Goal: Check status: Check status

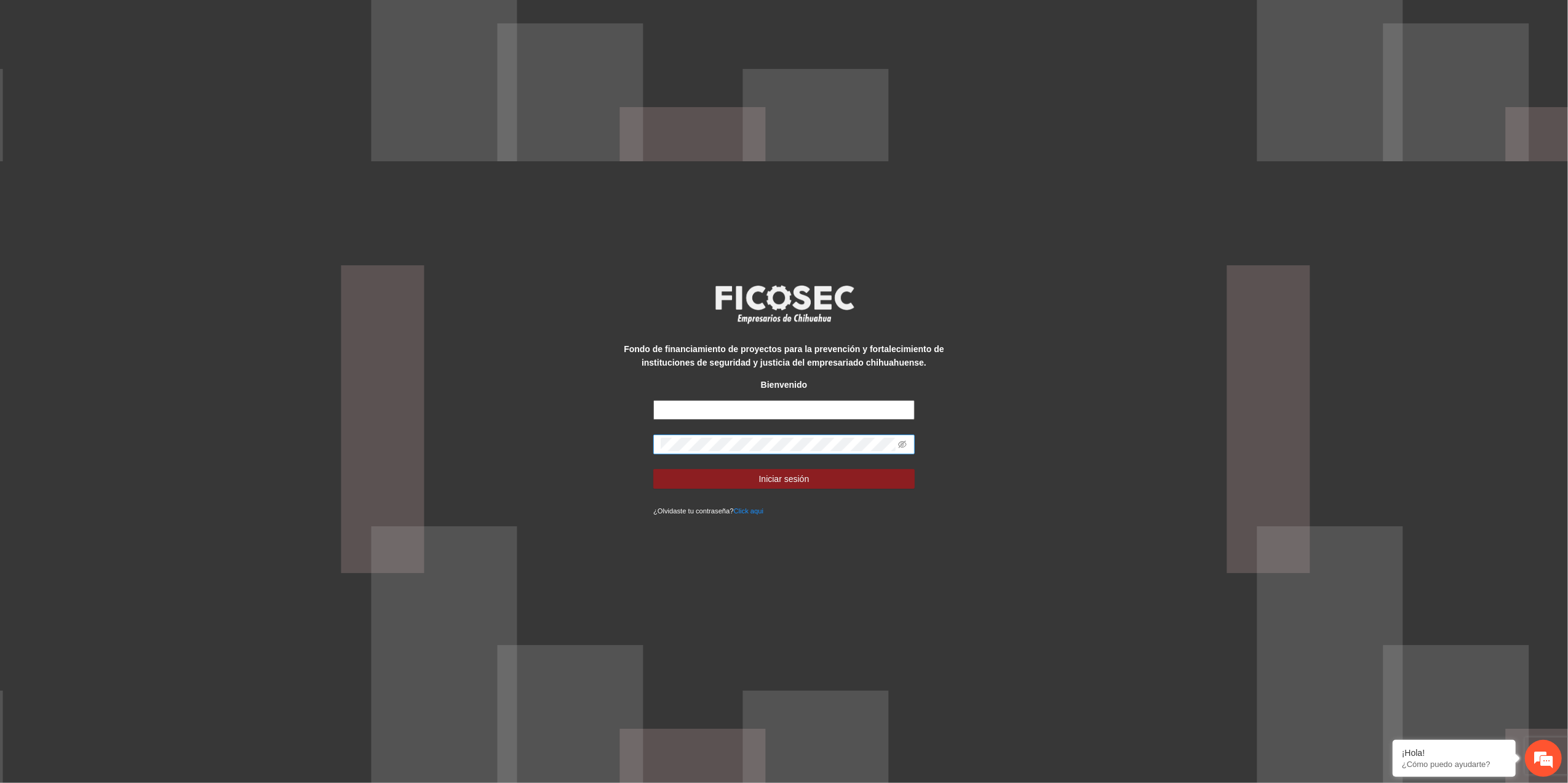
type input "**********"
click at [364, 459] on div "**********" at bounding box center [784, 391] width 1568 height 783
click at [653, 469] on button "Iniciar sesión" at bounding box center [784, 478] width 261 height 20
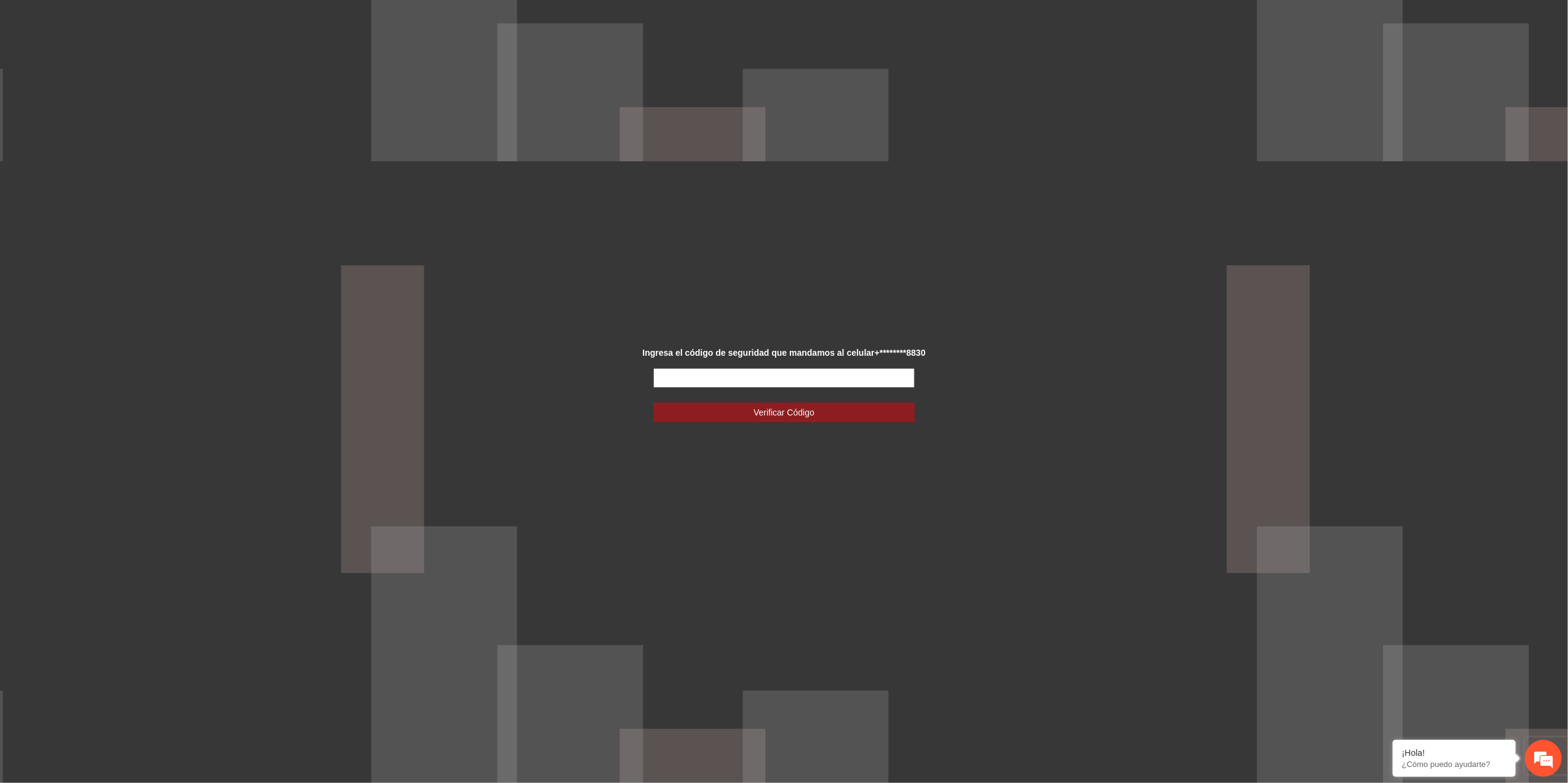
click at [762, 382] on input "text" at bounding box center [784, 377] width 261 height 20
type input "******"
click at [769, 409] on span "Verificar Código" at bounding box center [784, 412] width 61 height 14
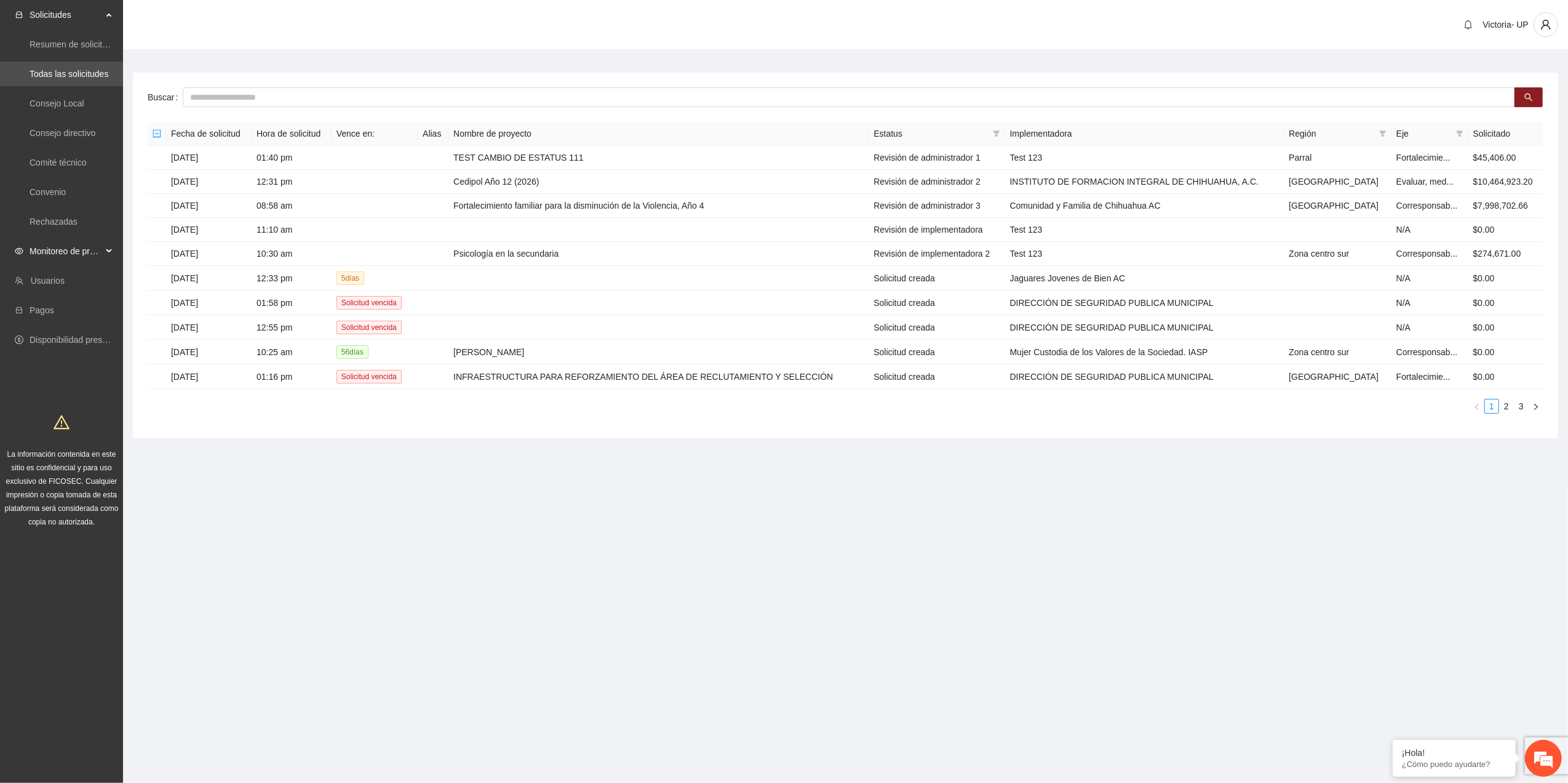
click at [54, 240] on span "Monitoreo de proyectos" at bounding box center [66, 251] width 73 height 25
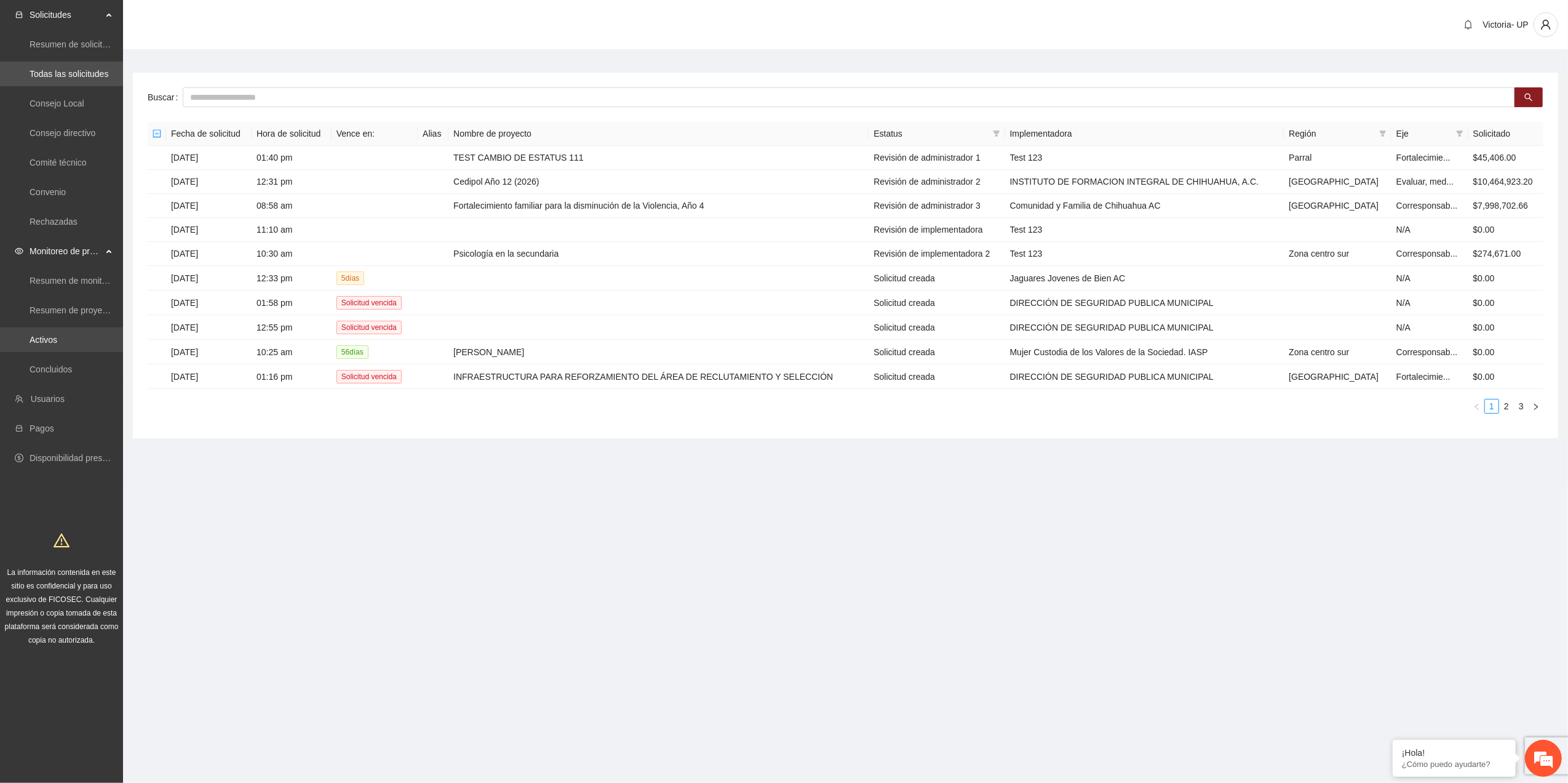
click at [57, 335] on link "Activos" at bounding box center [44, 340] width 28 height 10
click at [414, 91] on input "text" at bounding box center [849, 97] width 1332 height 20
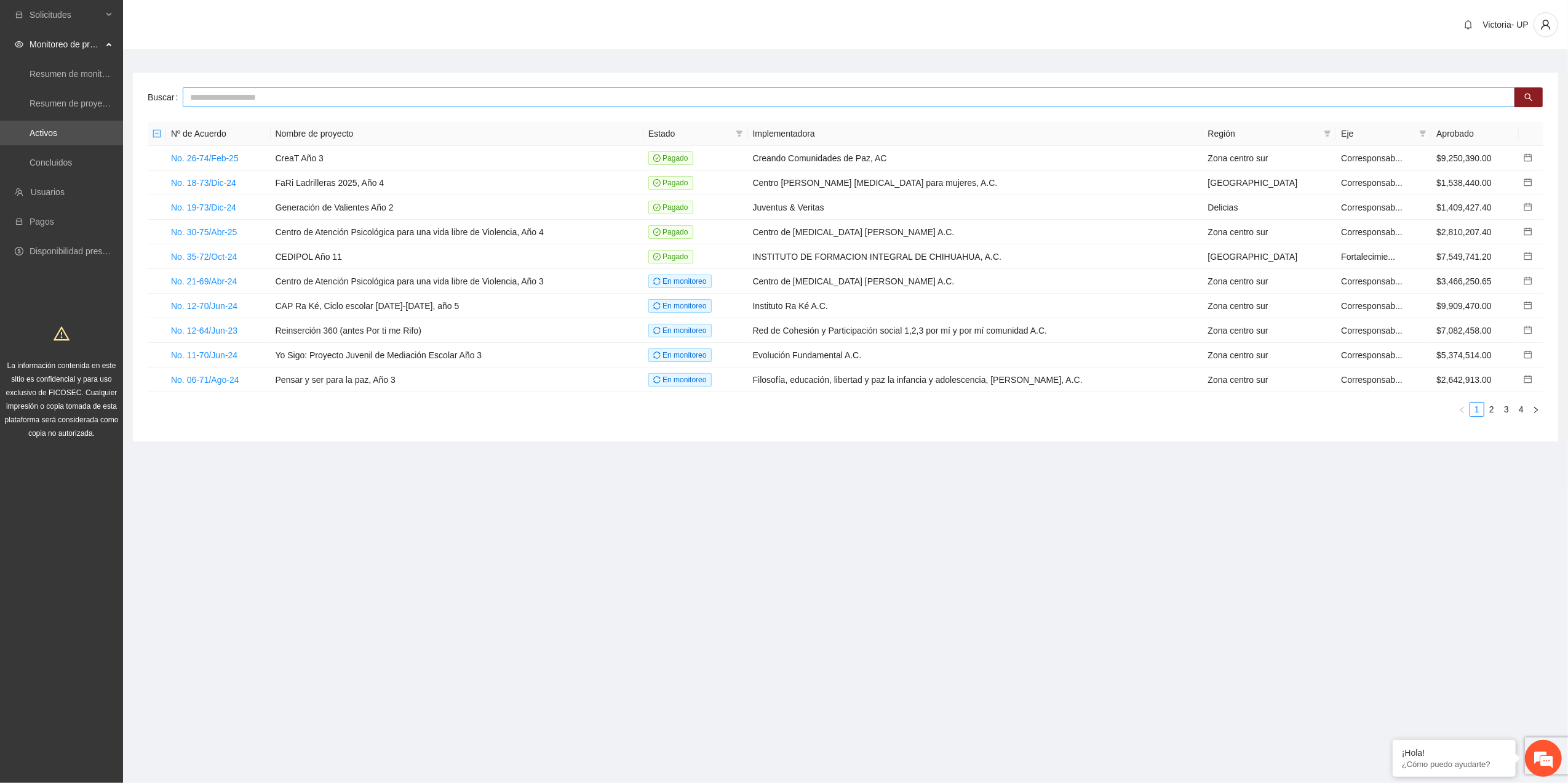
click at [249, 108] on div "Buscar Nº de Acuerdo Nombre de proyecto Estado Implementadora Región Eje Aproba…" at bounding box center [845, 257] width 1425 height 369
drag, startPoint x: 236, startPoint y: 99, endPoint x: 205, endPoint y: 78, distance: 37.4
click at [205, 78] on div "Buscar Nº de Acuerdo Nombre de proyecto Estado Implementadora Región Eje Aproba…" at bounding box center [845, 257] width 1425 height 369
type input "*********"
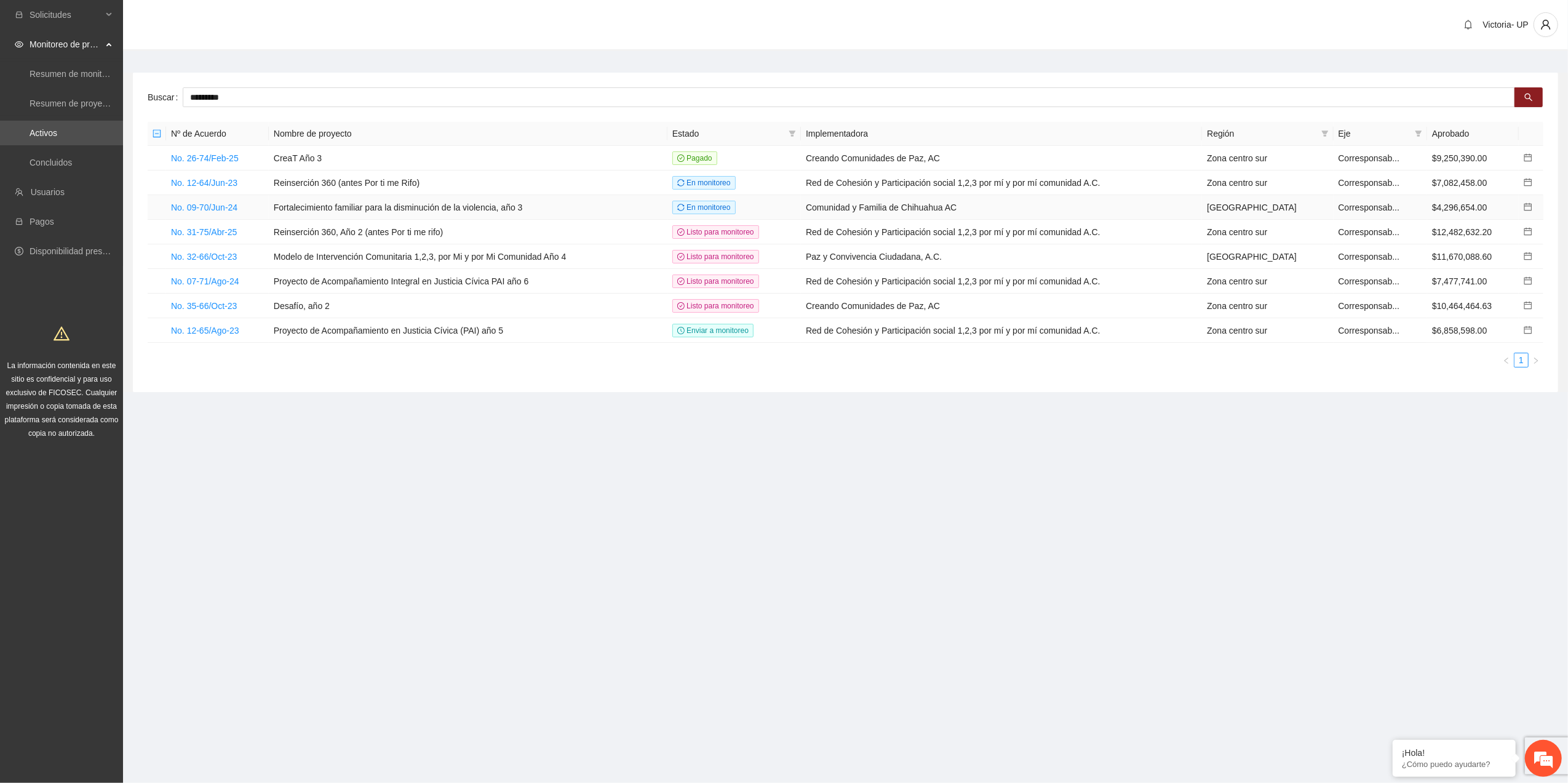
click at [205, 213] on td "No. 09-70/Jun-24" at bounding box center [218, 208] width 103 height 25
click at [210, 208] on link "No. 09-70/Jun-24" at bounding box center [205, 208] width 67 height 10
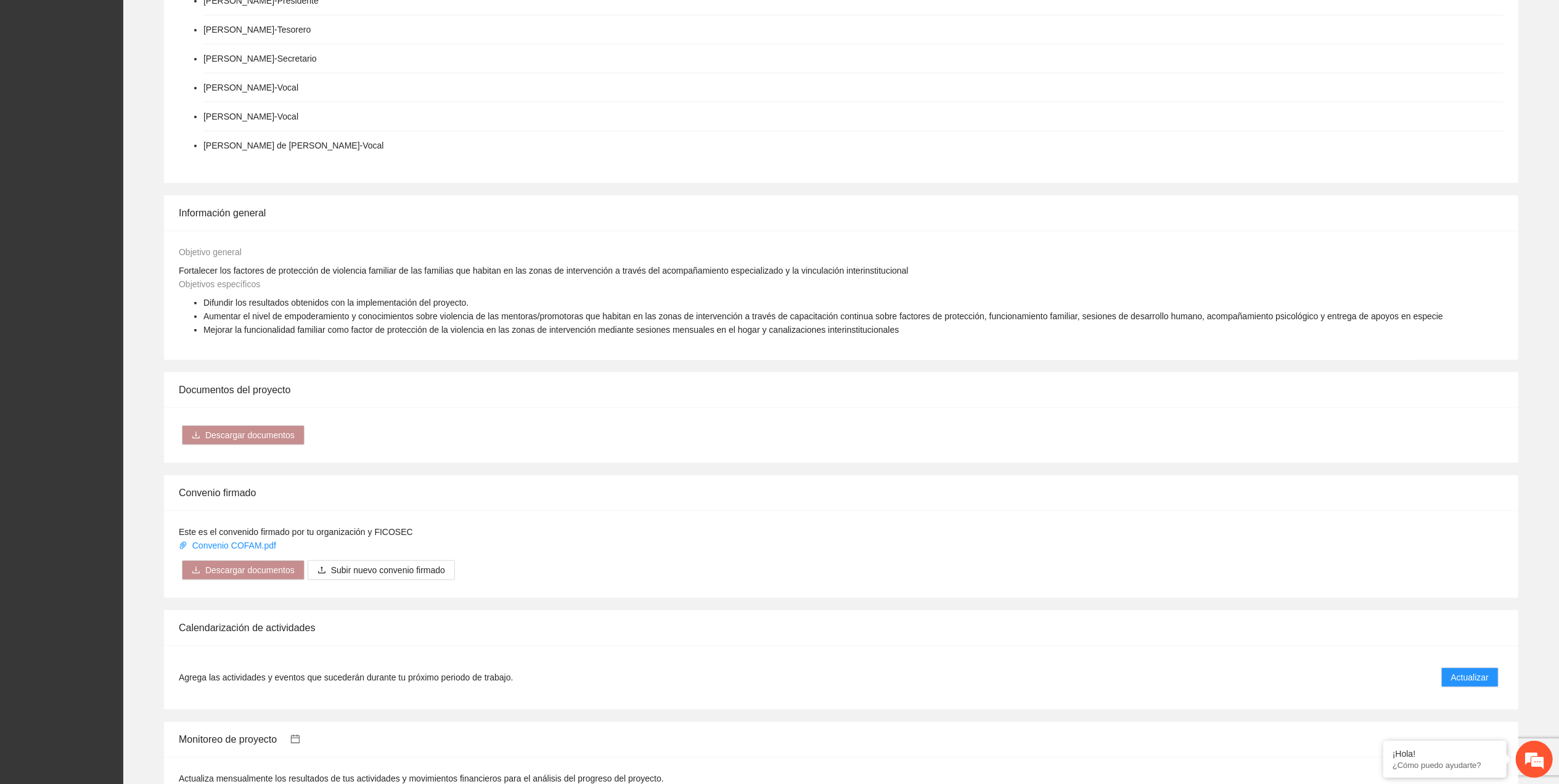
scroll to position [740, 0]
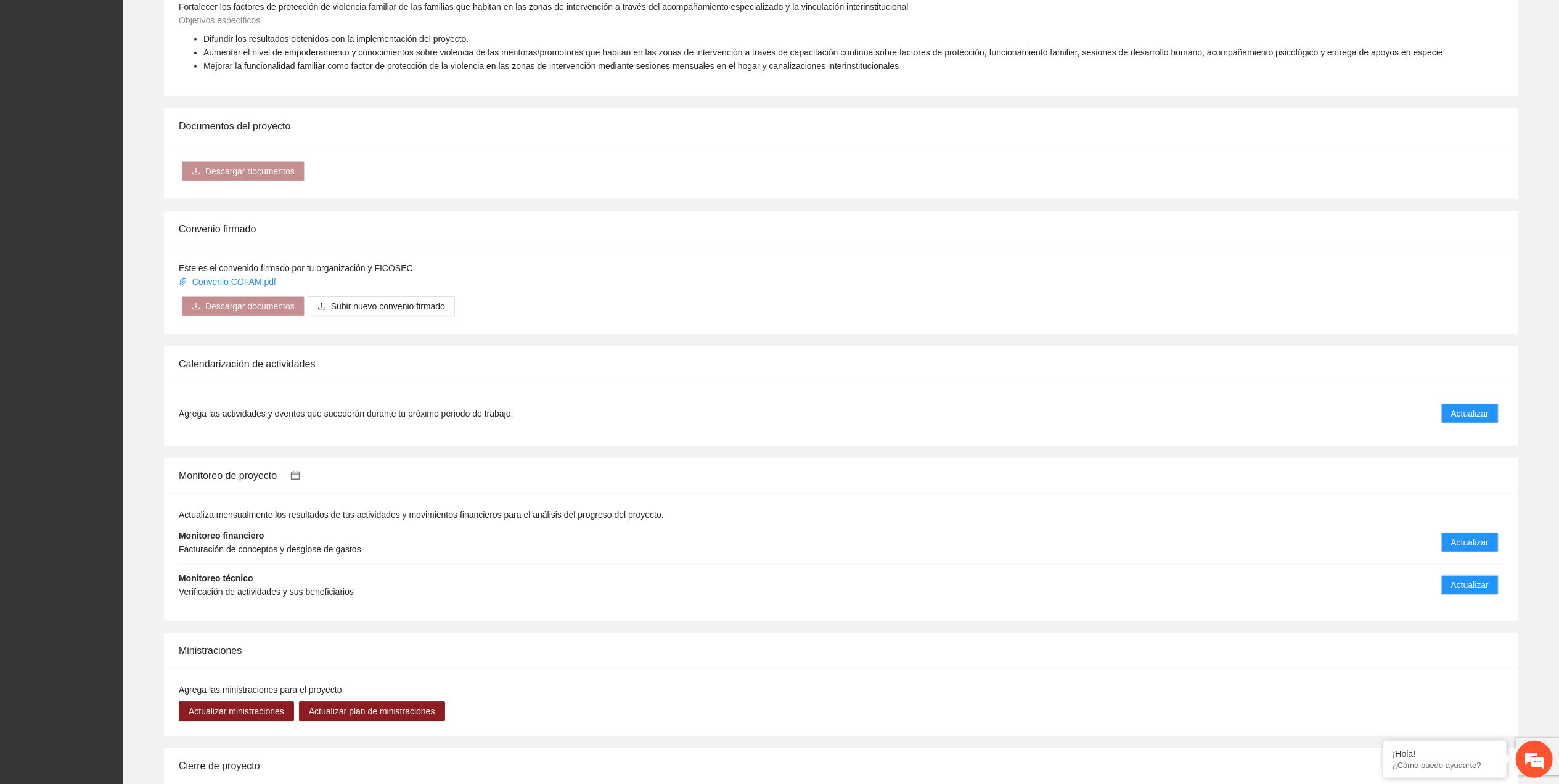
click at [1494, 602] on li "Monitoreo técnico Verificación de actividades y sus beneficiarios Actualizar" at bounding box center [841, 585] width 1324 height 42
click at [1486, 590] on span "Actualizar" at bounding box center [1470, 584] width 38 height 14
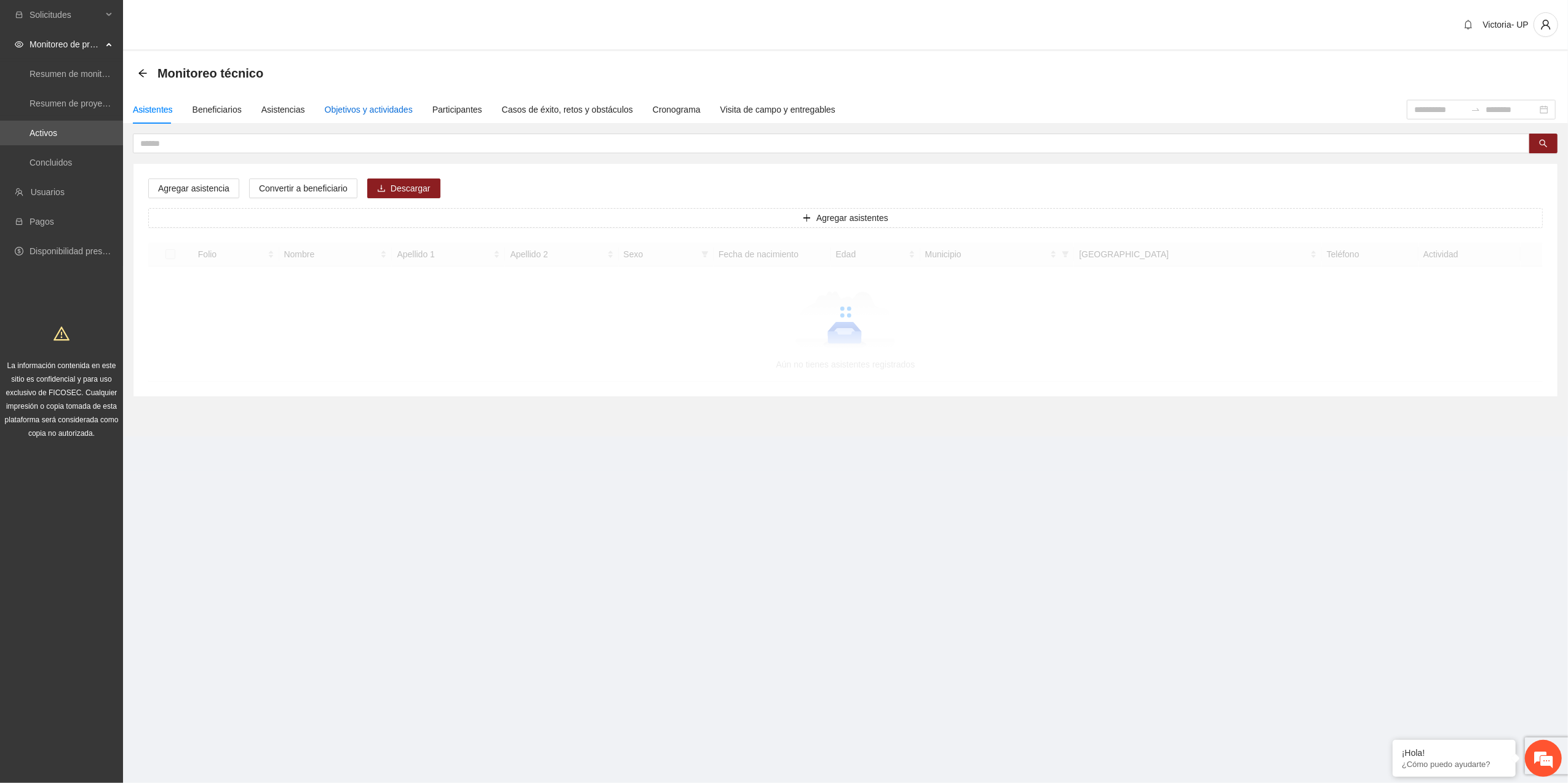
drag, startPoint x: 350, startPoint y: 103, endPoint x: 355, endPoint y: 110, distance: 8.6
click at [352, 106] on div "Objetivos y actividades" at bounding box center [368, 110] width 88 height 14
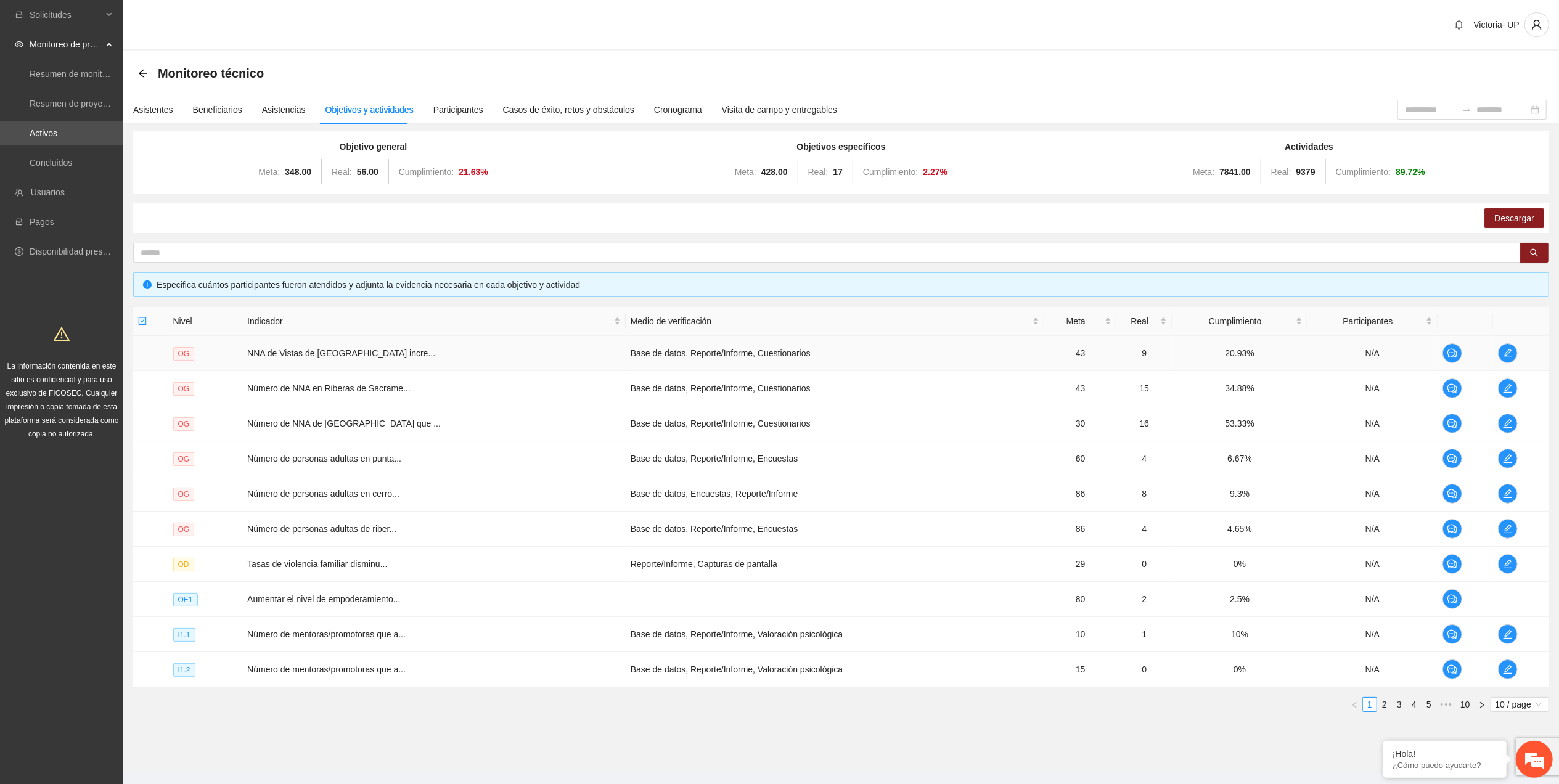
scroll to position [25, 0]
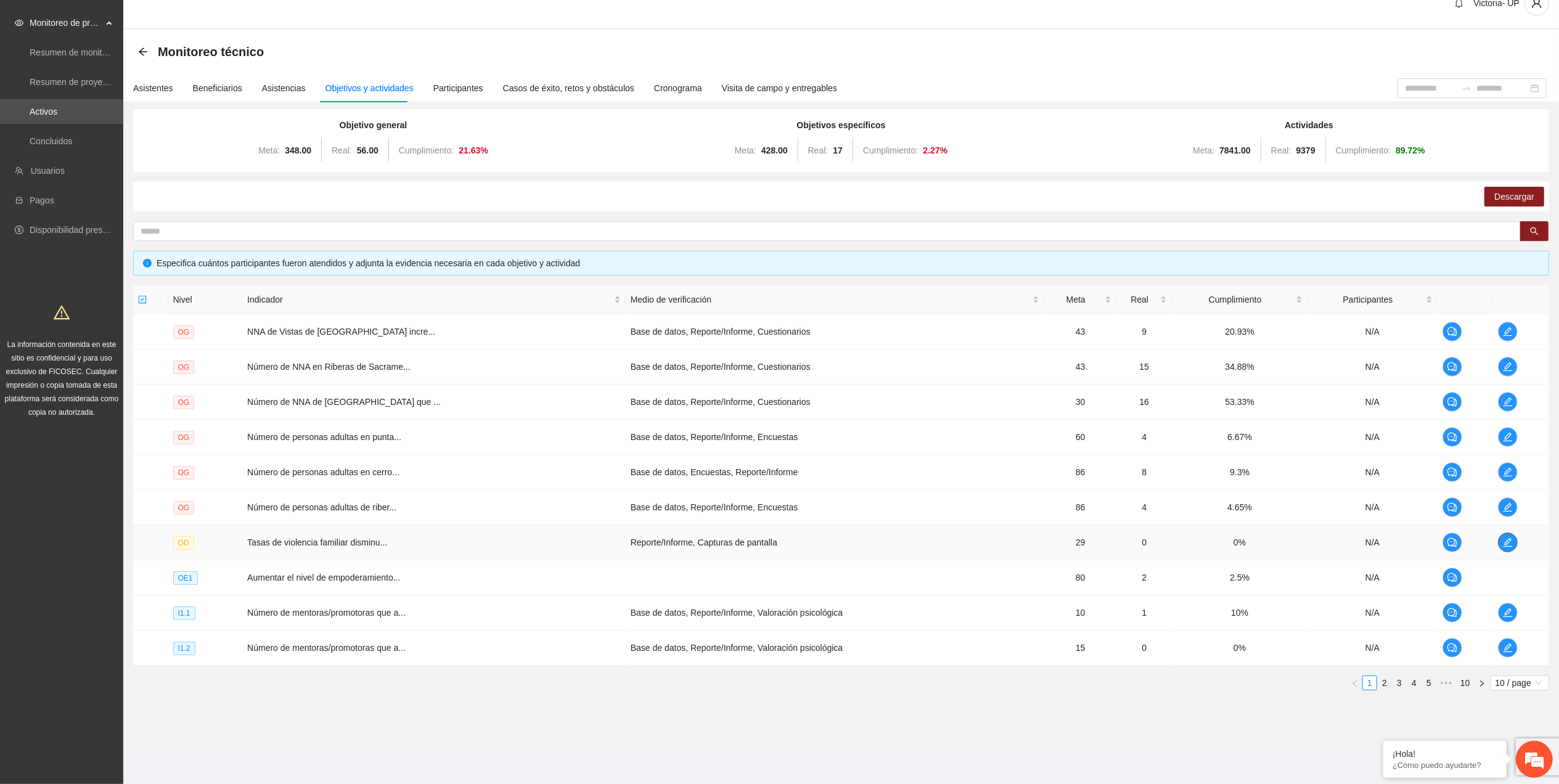
click at [1503, 538] on icon "edit" at bounding box center [1508, 543] width 10 height 10
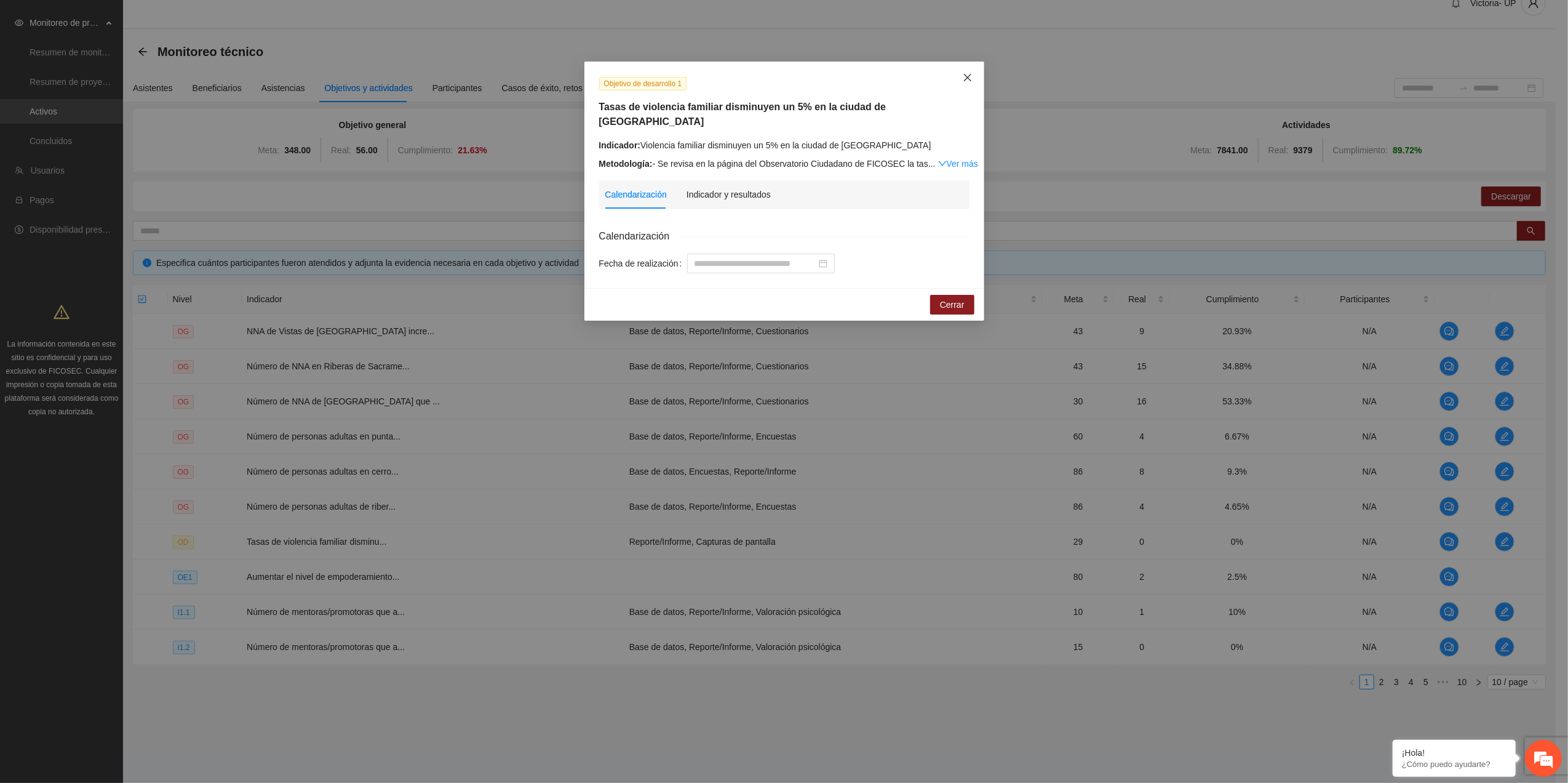
click at [965, 87] on span "Close" at bounding box center [967, 78] width 33 height 33
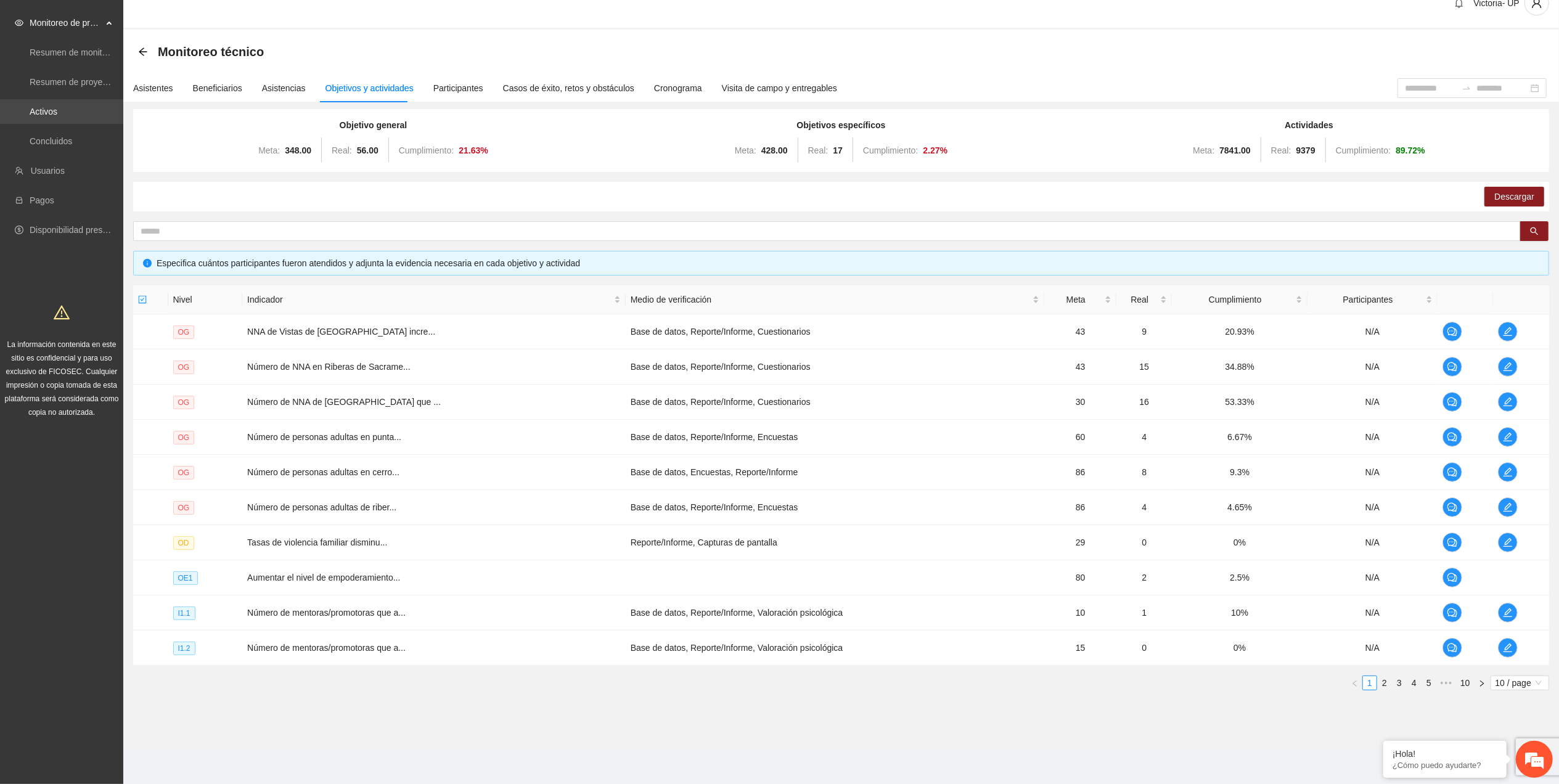
click at [57, 107] on link "Activos" at bounding box center [44, 112] width 28 height 10
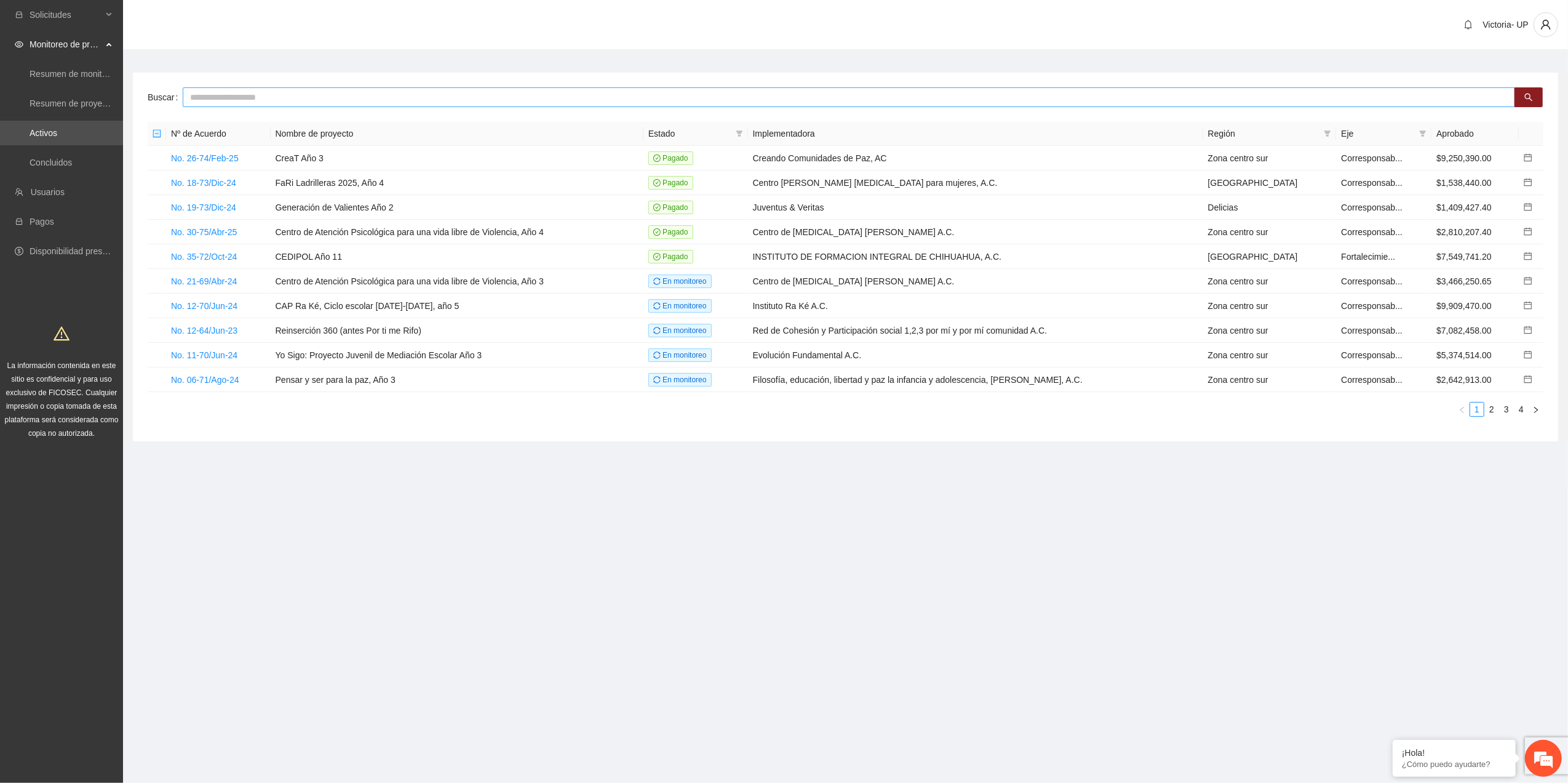
click at [215, 94] on input "text" at bounding box center [849, 97] width 1332 height 20
type input "*******"
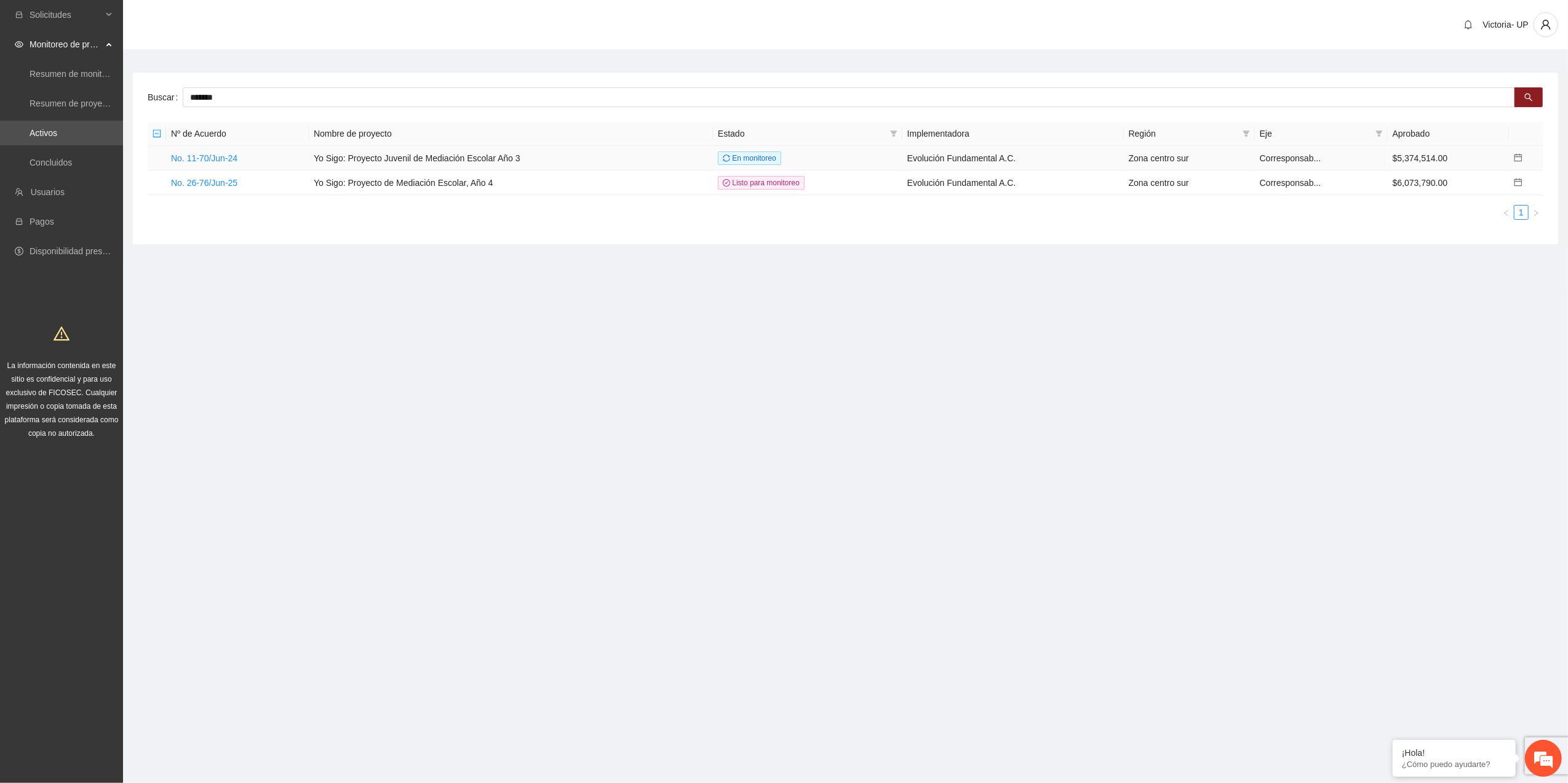
click at [217, 150] on td "No. 11-70/Jun-24" at bounding box center [237, 158] width 143 height 25
click at [212, 156] on link "No. 11-70/Jun-24" at bounding box center [205, 158] width 67 height 10
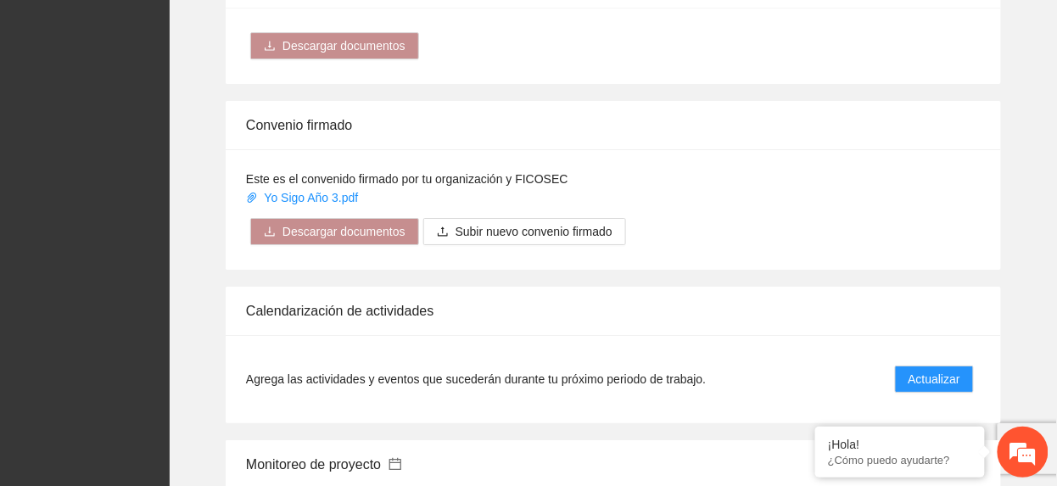
scroll to position [1696, 0]
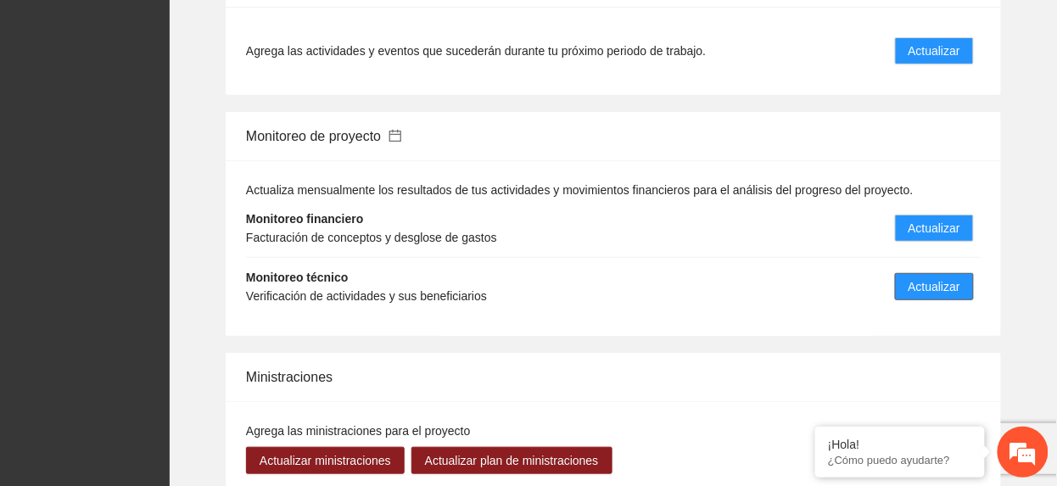
click at [923, 290] on span "Actualizar" at bounding box center [934, 286] width 52 height 19
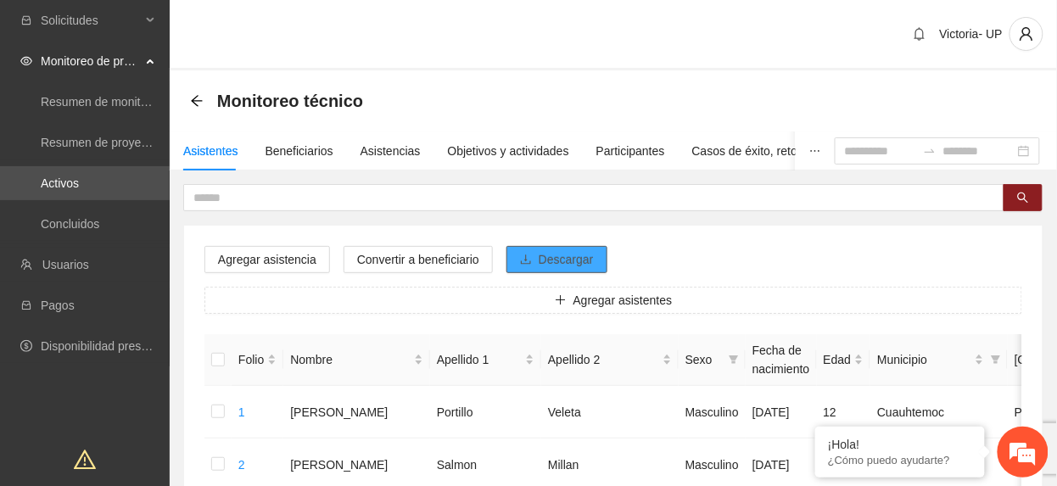
drag, startPoint x: 573, startPoint y: 270, endPoint x: 582, endPoint y: 273, distance: 9.1
click at [572, 265] on span "Descargar" at bounding box center [566, 259] width 55 height 19
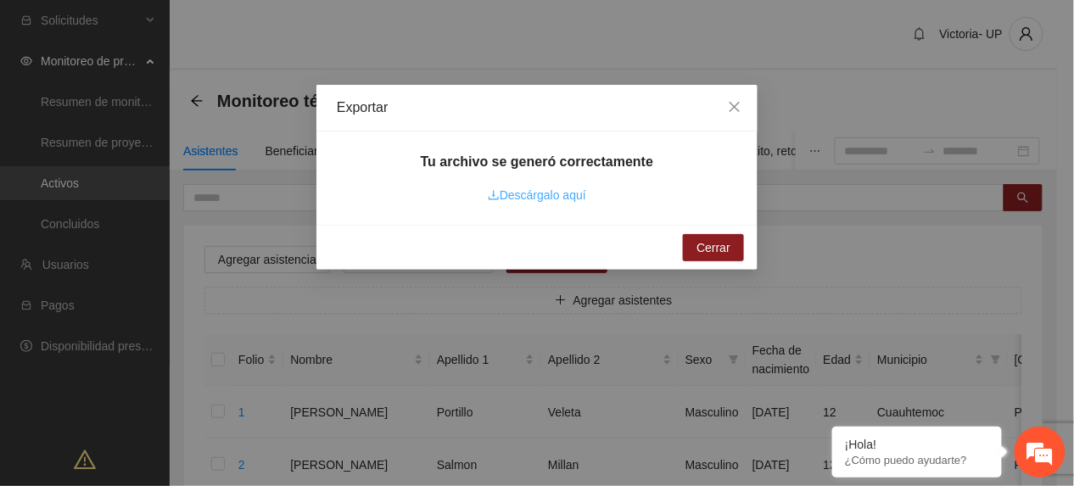
click at [550, 198] on link "Descárgalo aquí" at bounding box center [537, 195] width 98 height 14
click at [538, 195] on link "Descárgalo aquí" at bounding box center [537, 195] width 98 height 14
click at [733, 105] on icon "close" at bounding box center [734, 107] width 10 height 10
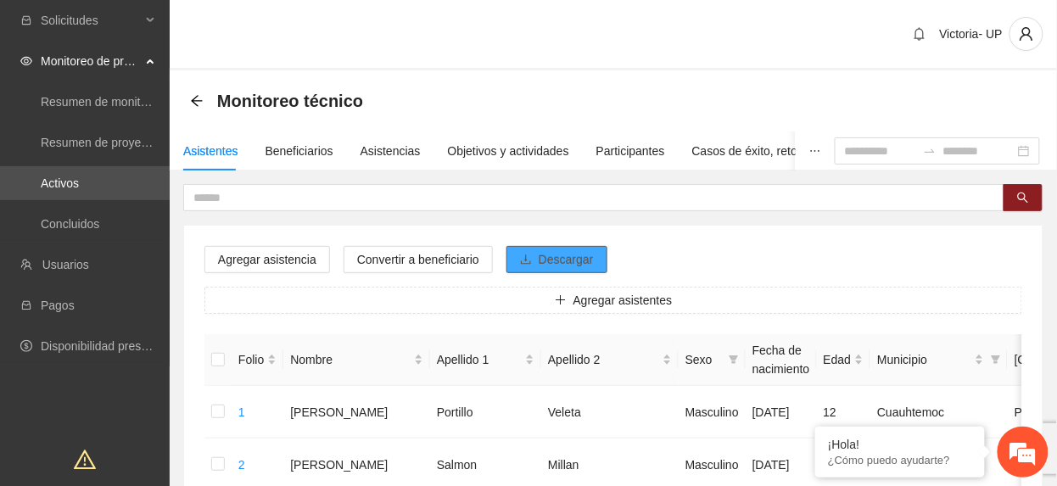
click at [574, 262] on span "Descargar" at bounding box center [566, 259] width 55 height 19
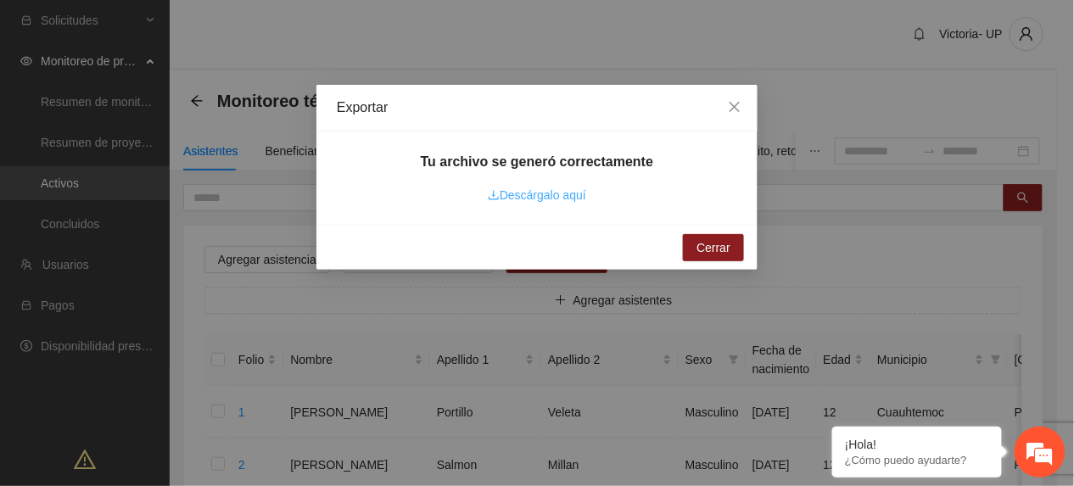
click at [524, 197] on link "Descárgalo aquí" at bounding box center [537, 195] width 98 height 14
drag, startPoint x: 315, startPoint y: 209, endPoint x: 522, endPoint y: 147, distance: 216.0
click at [316, 209] on div "Exportar Tu archivo se generó correctamente Descárgalo aquí Cerrar" at bounding box center [537, 243] width 1074 height 486
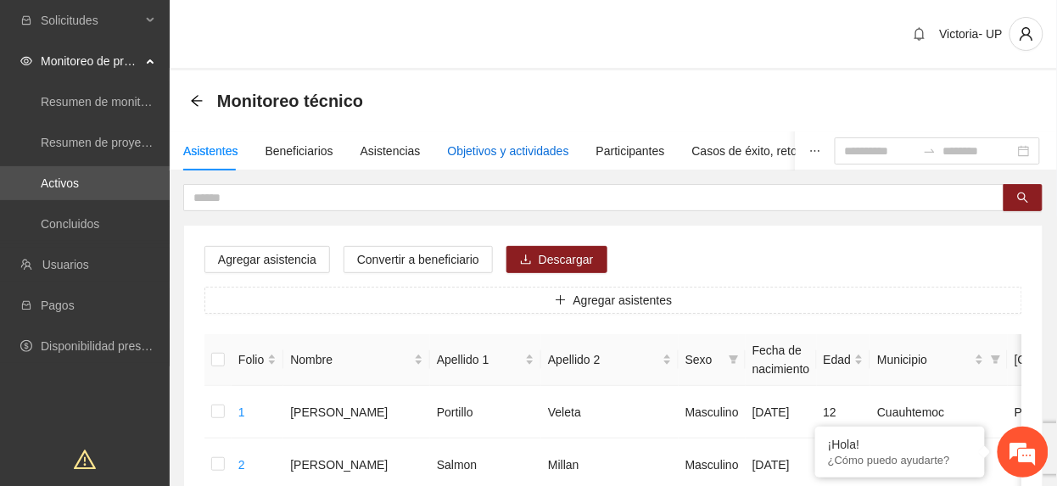
click at [490, 157] on div "Objetivos y actividades" at bounding box center [508, 151] width 121 height 19
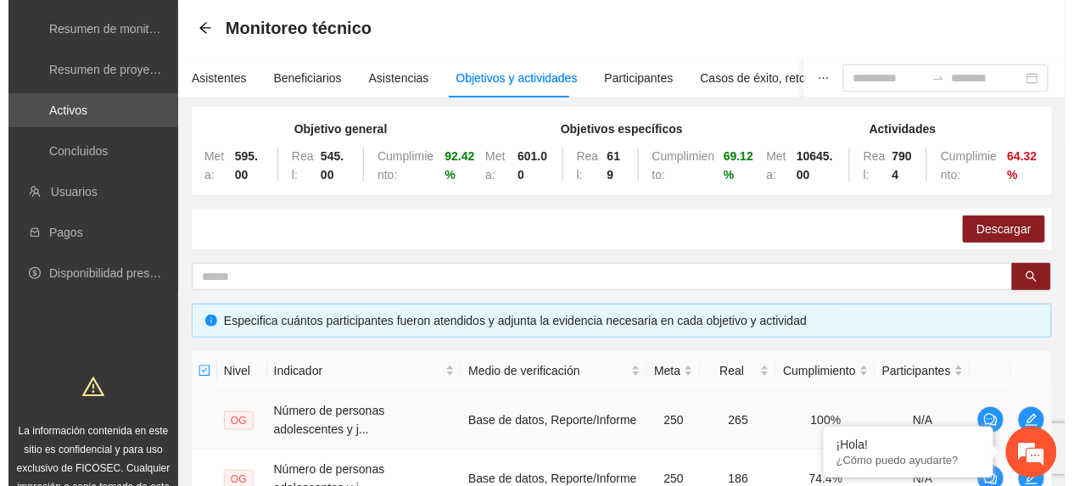
scroll to position [339, 0]
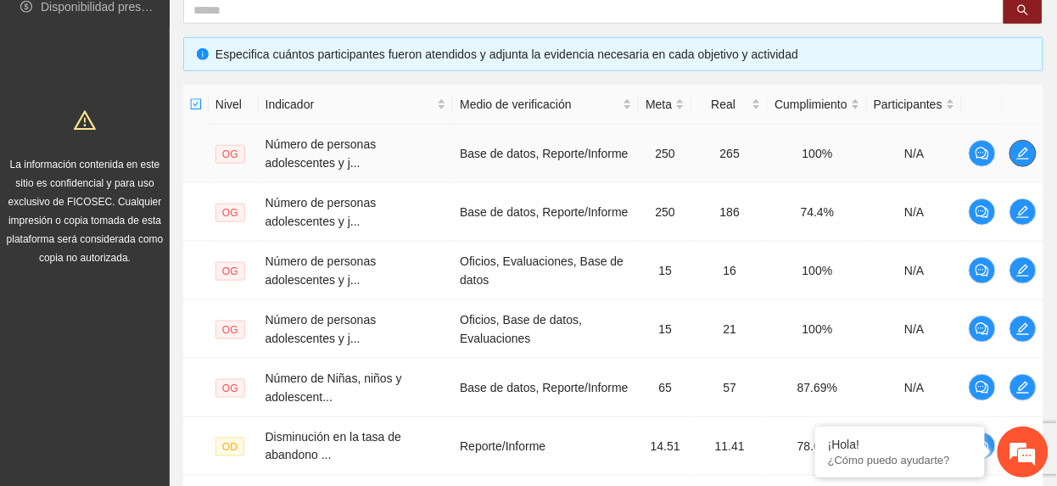
click at [1023, 156] on icon "edit" at bounding box center [1023, 154] width 14 height 14
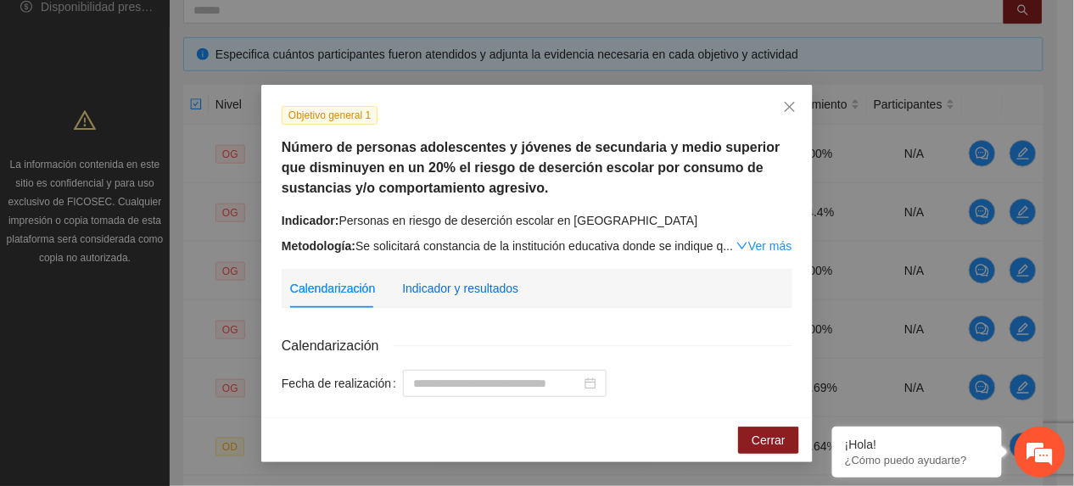
click at [431, 289] on div "Indicador y resultados" at bounding box center [460, 288] width 116 height 19
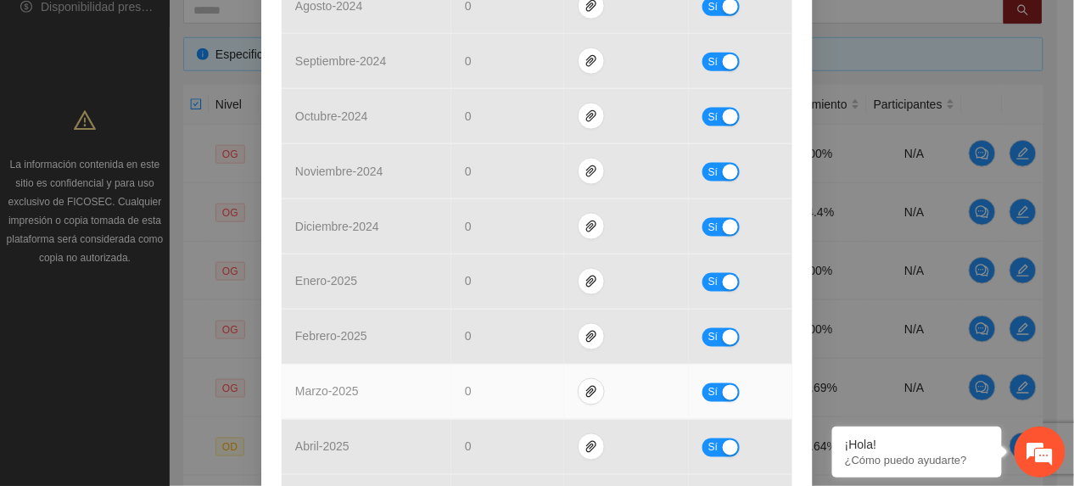
scroll to position [865, 0]
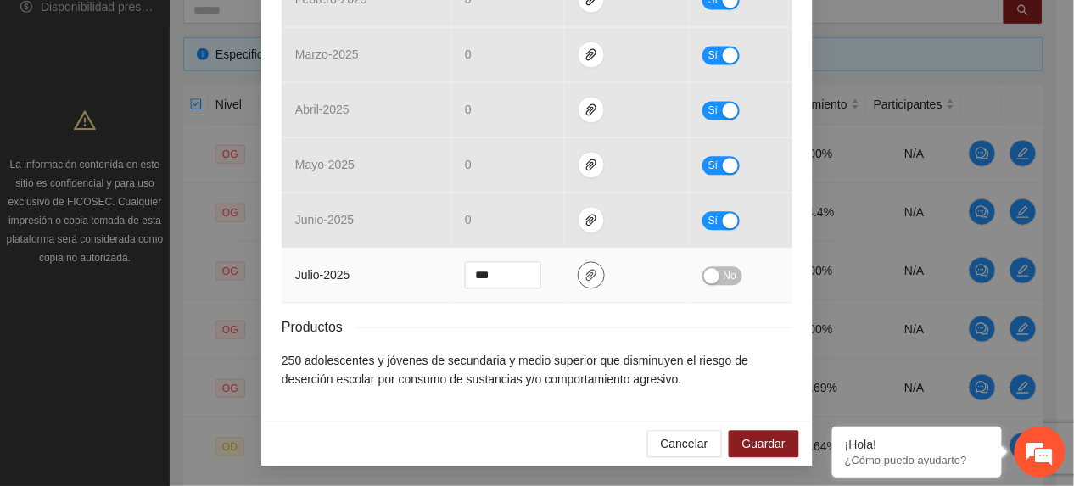
click at [584, 273] on icon "paper-clip" at bounding box center [591, 275] width 14 height 14
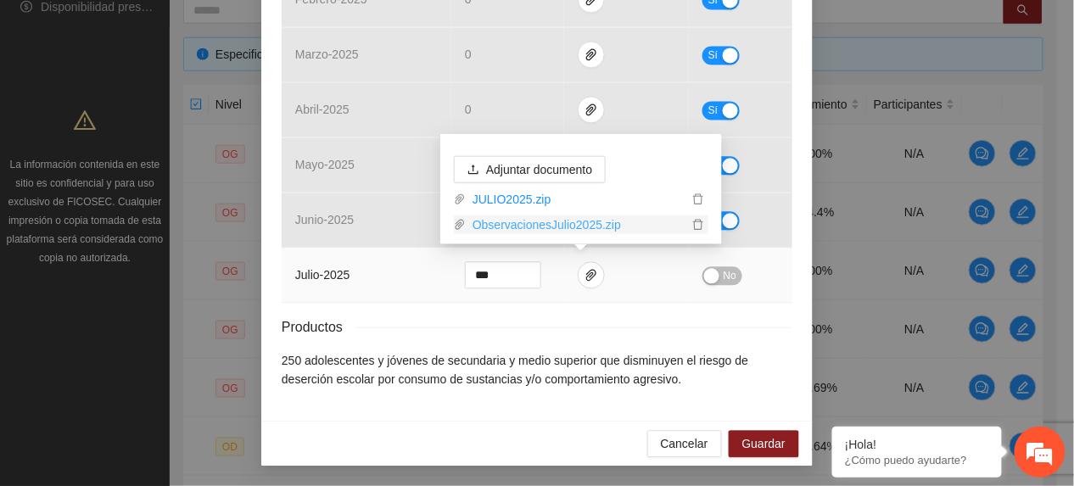
click at [544, 229] on link "ObservacionesJulio2025.zip" at bounding box center [577, 224] width 222 height 19
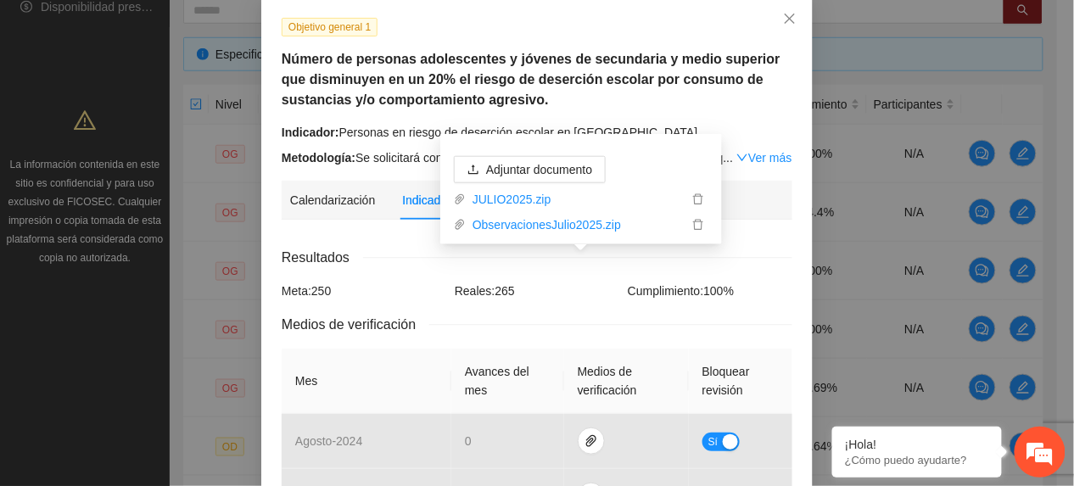
scroll to position [0, 0]
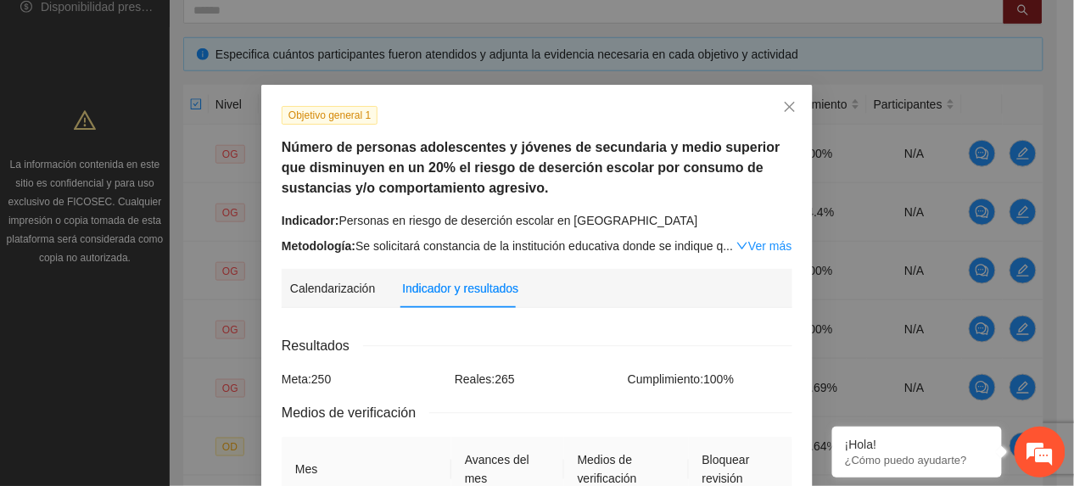
click at [402, 181] on h5 "Número de personas adolescentes y jóvenes de secundaria y medio superior que di…" at bounding box center [537, 167] width 511 height 61
click at [746, 245] on link "Ver más" at bounding box center [763, 246] width 55 height 14
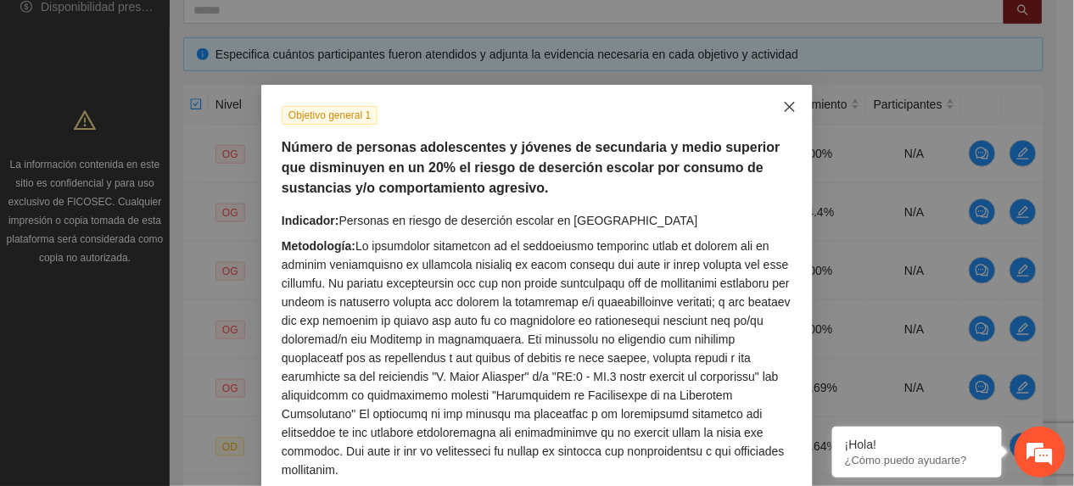
drag, startPoint x: 784, startPoint y: 103, endPoint x: 767, endPoint y: 117, distance: 21.7
click at [784, 105] on icon "close" at bounding box center [789, 107] width 10 height 10
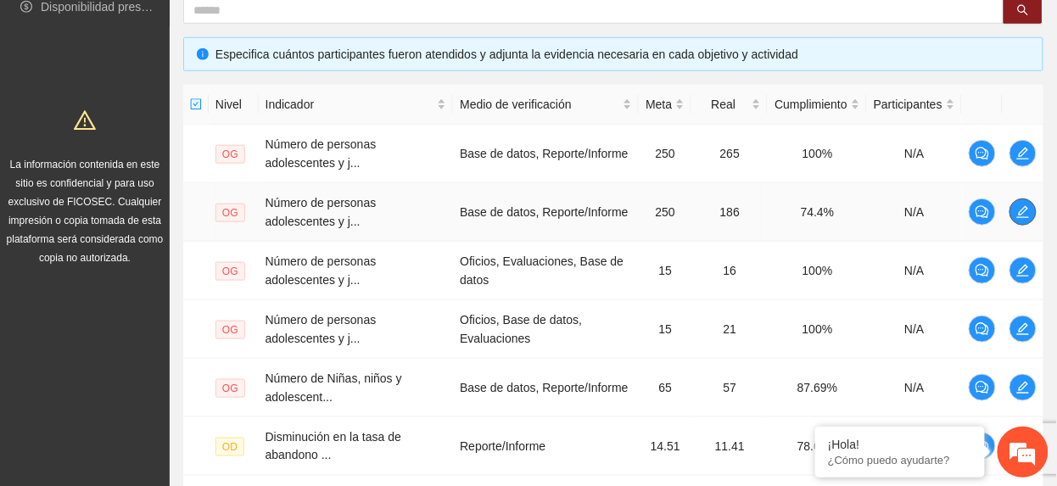
click at [1025, 218] on icon "edit" at bounding box center [1023, 212] width 14 height 14
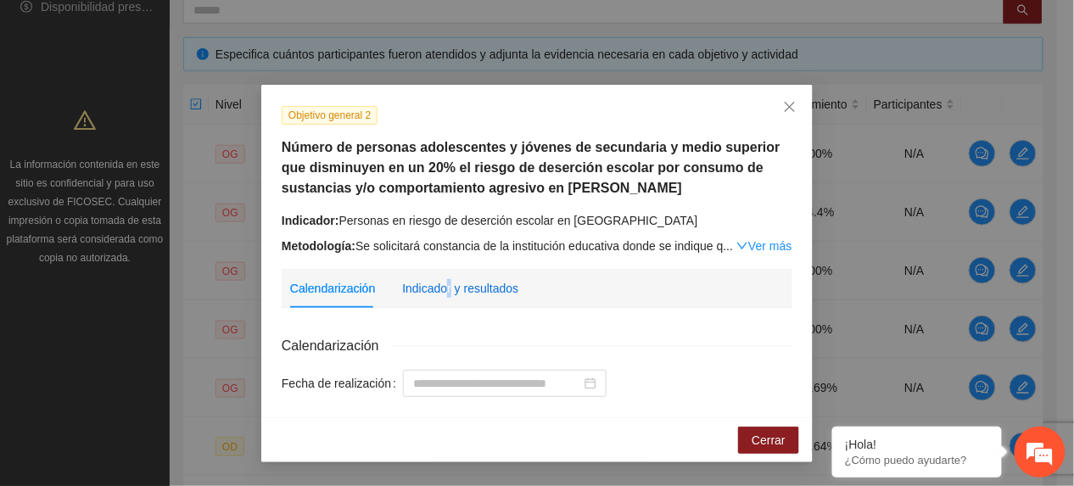
click at [449, 280] on div "Indicador y resultados" at bounding box center [460, 288] width 116 height 19
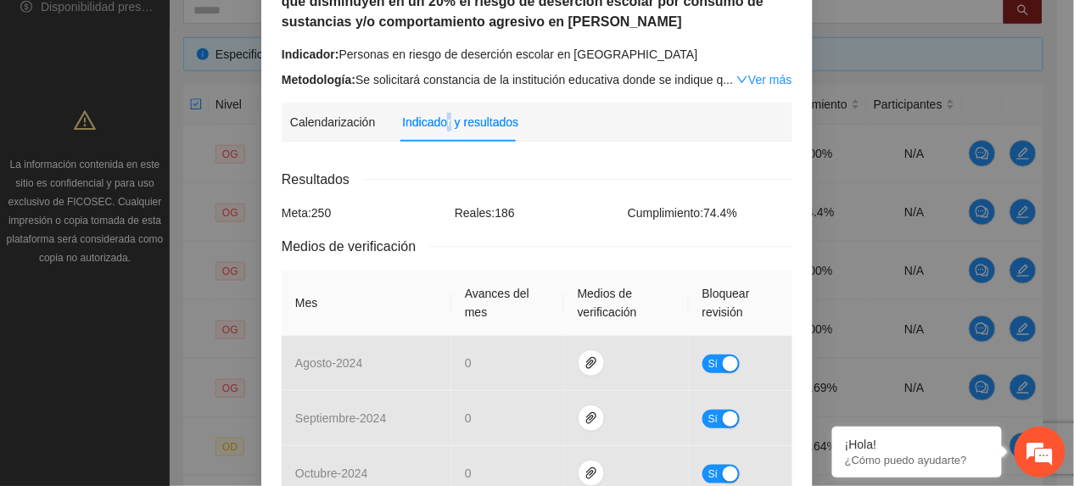
scroll to position [791, 0]
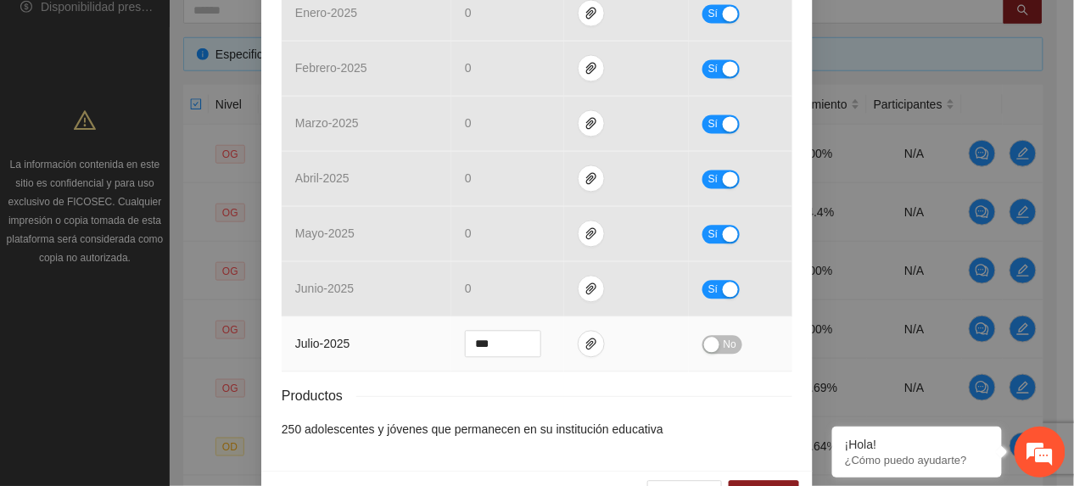
click at [580, 361] on td at bounding box center [626, 344] width 125 height 55
click at [586, 349] on icon "paper-clip" at bounding box center [591, 344] width 10 height 12
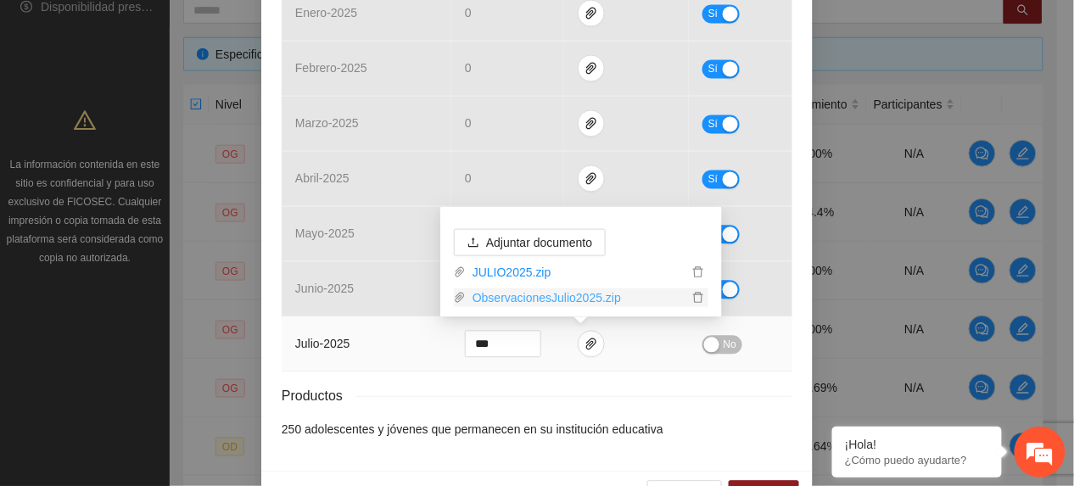
click at [538, 299] on link "ObservacionesJulio2025.zip" at bounding box center [577, 297] width 222 height 19
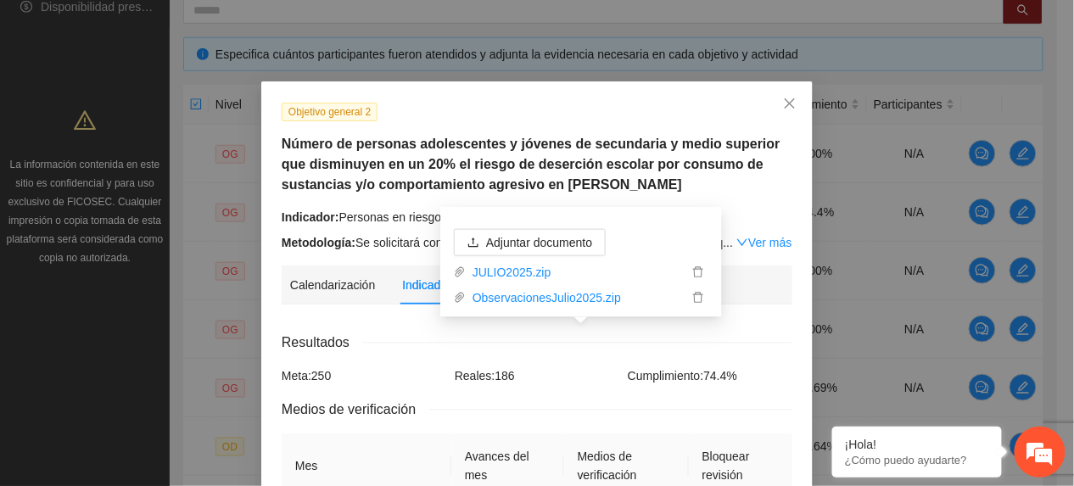
scroll to position [0, 0]
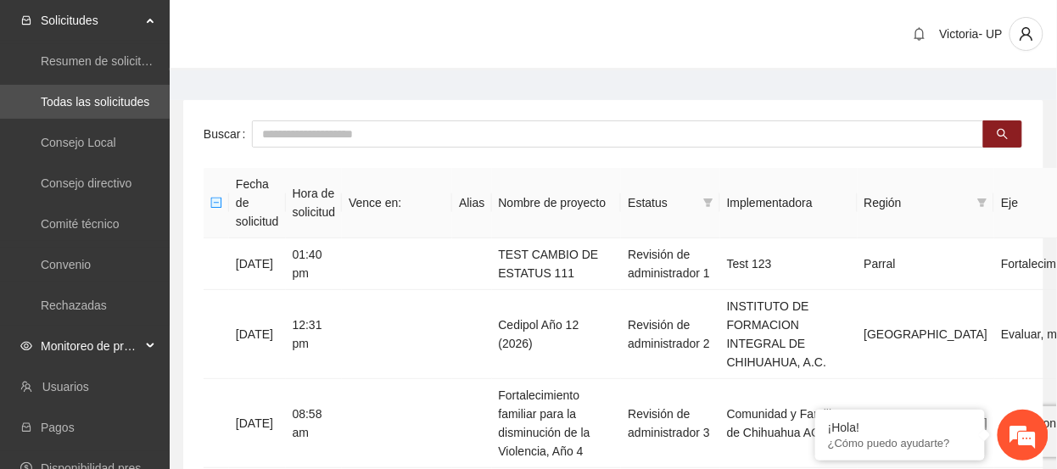
click at [105, 344] on span "Monitoreo de proyectos" at bounding box center [91, 346] width 100 height 34
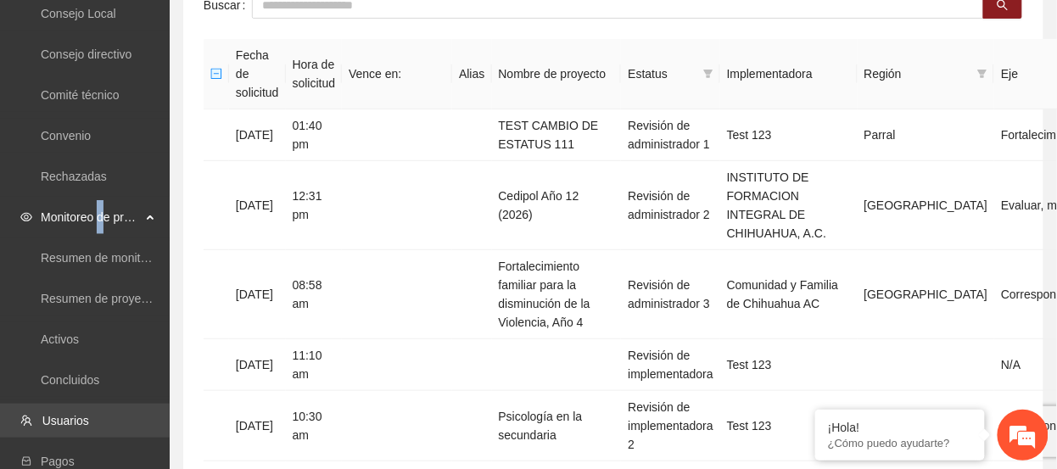
scroll to position [226, 0]
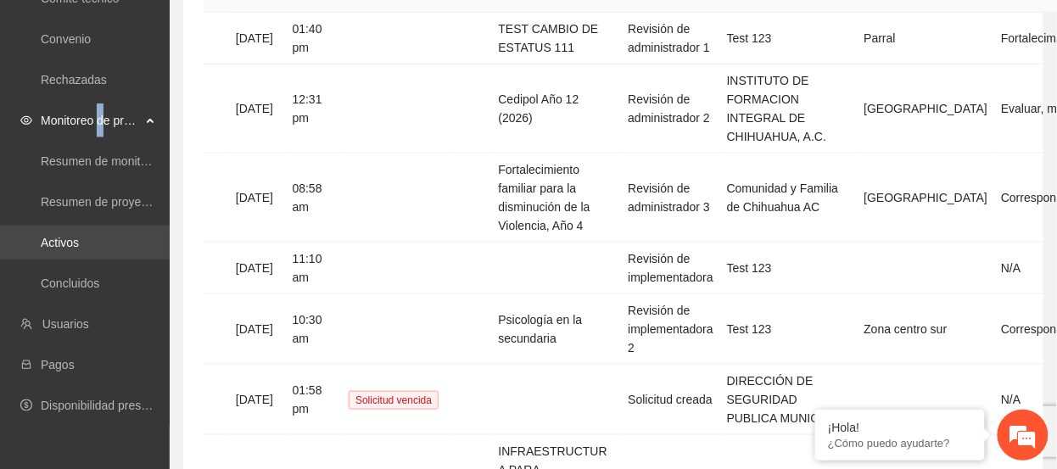
click at [79, 244] on link "Activos" at bounding box center [60, 243] width 38 height 14
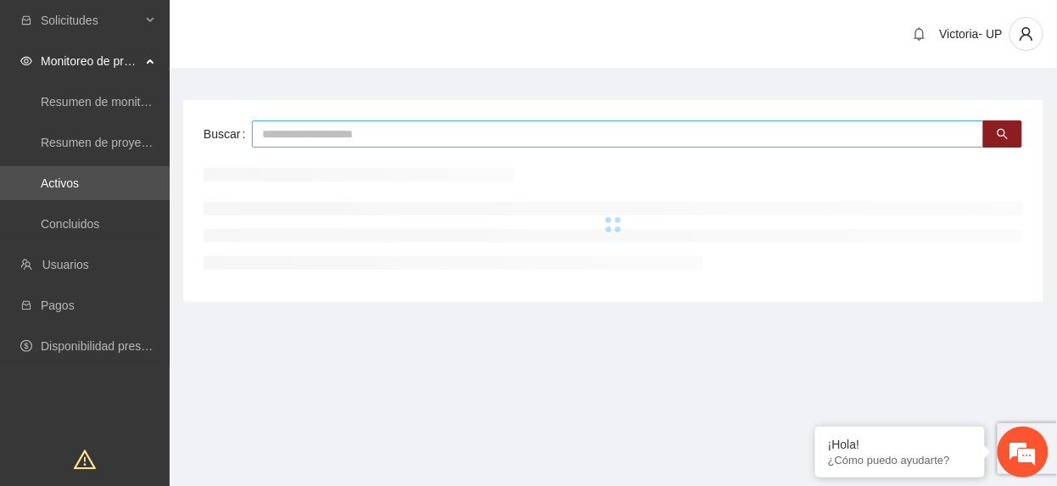
click at [433, 137] on input "text" at bounding box center [618, 133] width 732 height 27
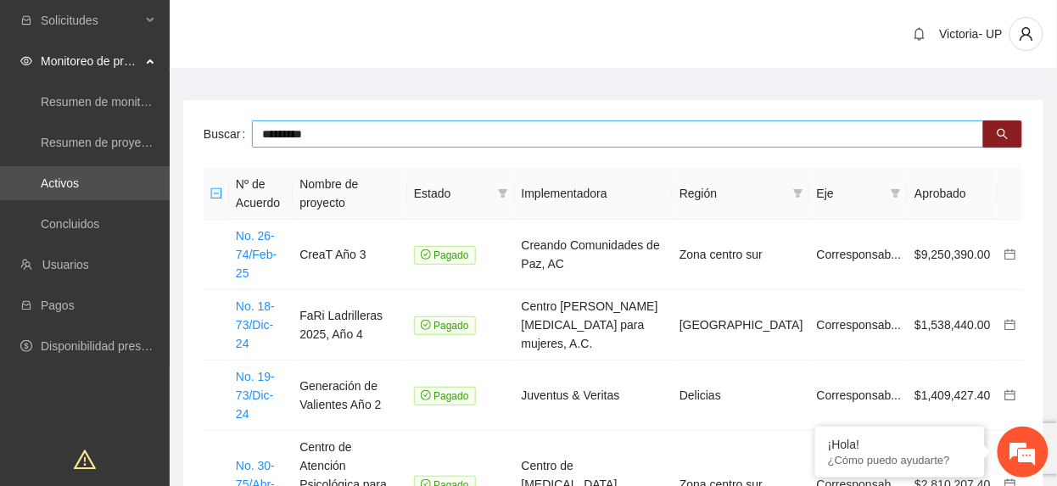
type input "*********"
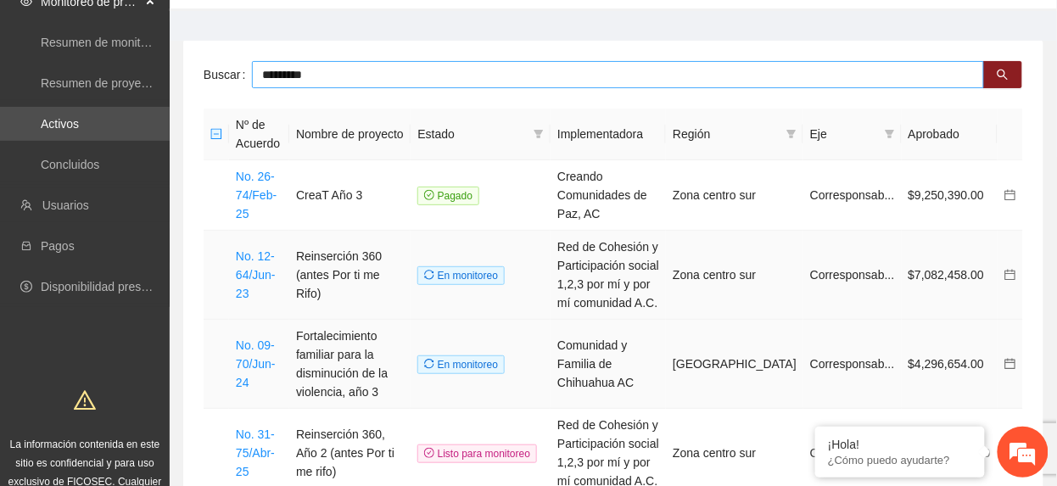
scroll to position [113, 0]
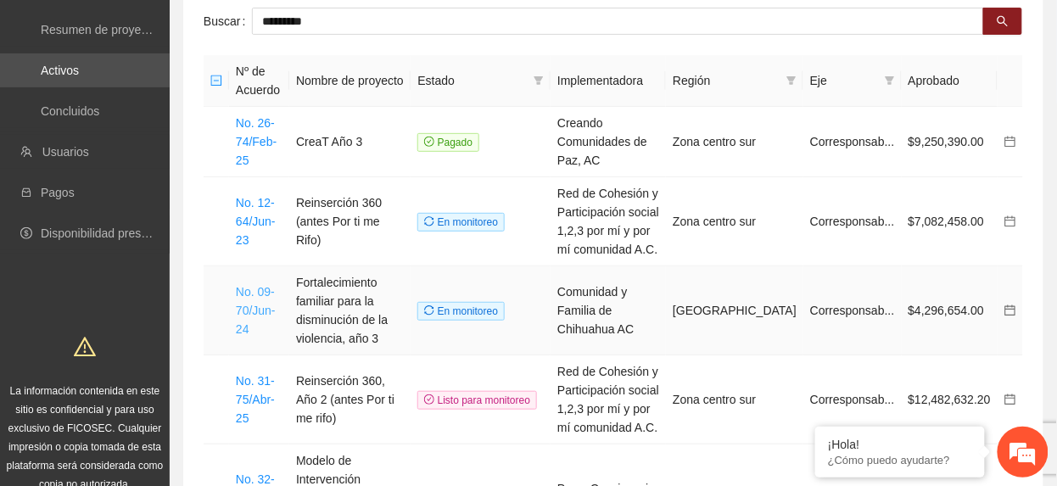
click at [261, 299] on link "No. 09-70/Jun-24" at bounding box center [256, 310] width 40 height 51
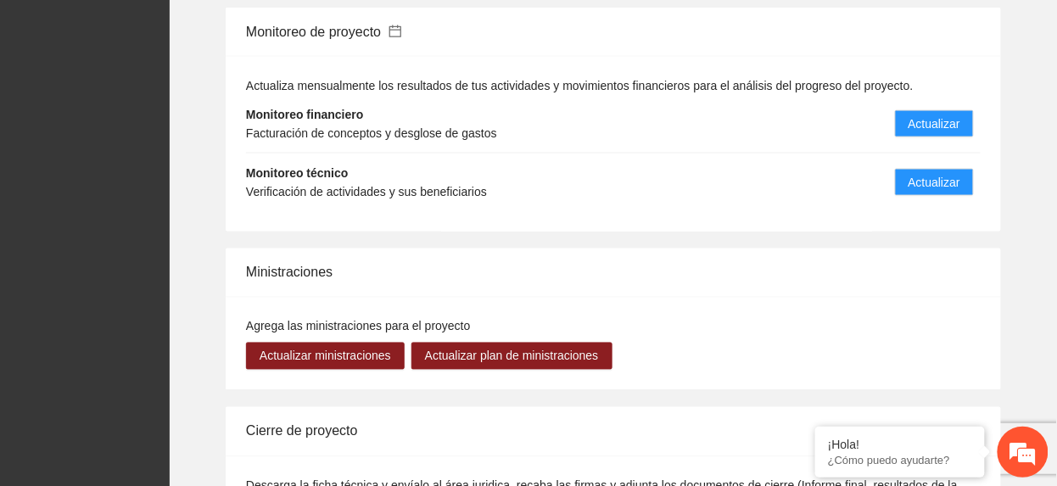
scroll to position [2148, 0]
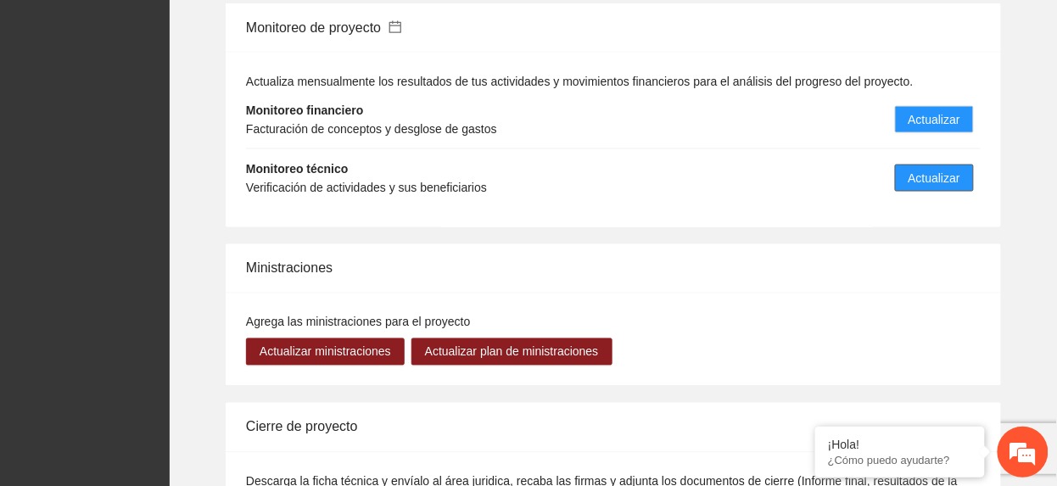
drag, startPoint x: 961, startPoint y: 167, endPoint x: 899, endPoint y: 168, distance: 61.9
click at [960, 167] on button "Actualizar" at bounding box center [934, 178] width 79 height 27
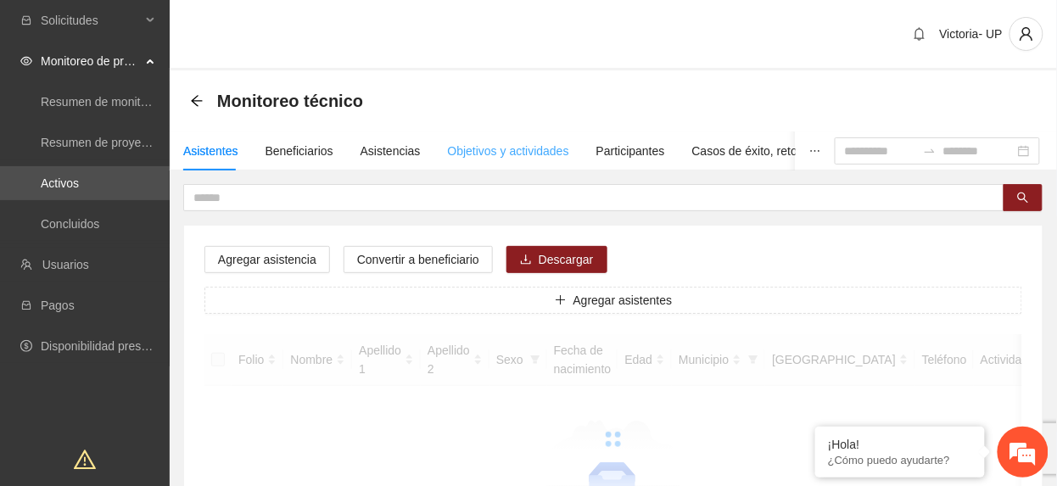
click at [479, 139] on div "Objetivos y actividades" at bounding box center [508, 150] width 121 height 39
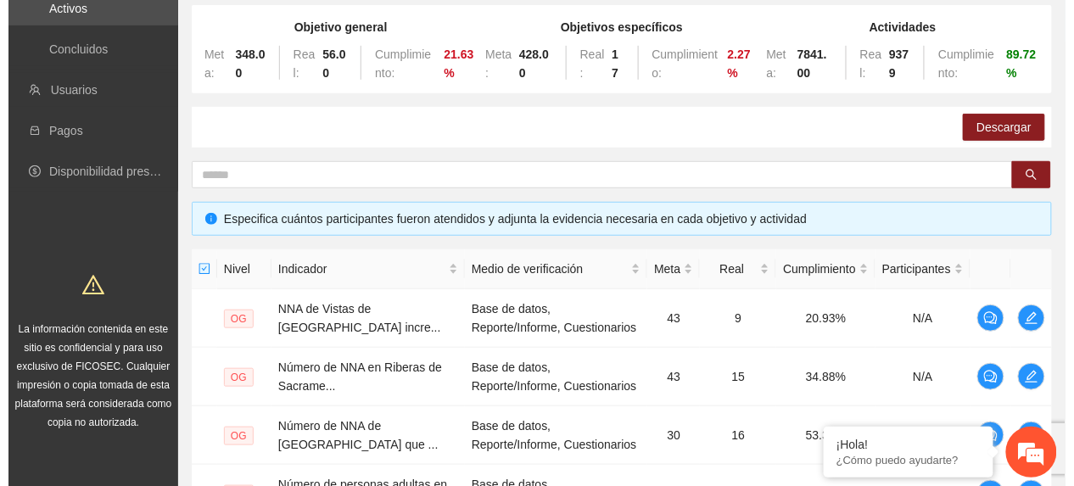
scroll to position [565, 0]
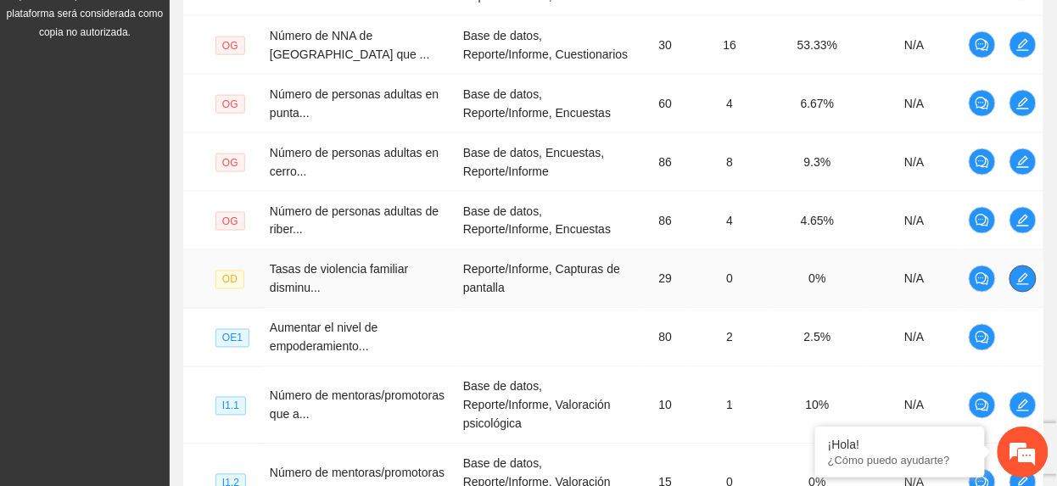
click at [1022, 282] on icon "edit" at bounding box center [1023, 279] width 14 height 14
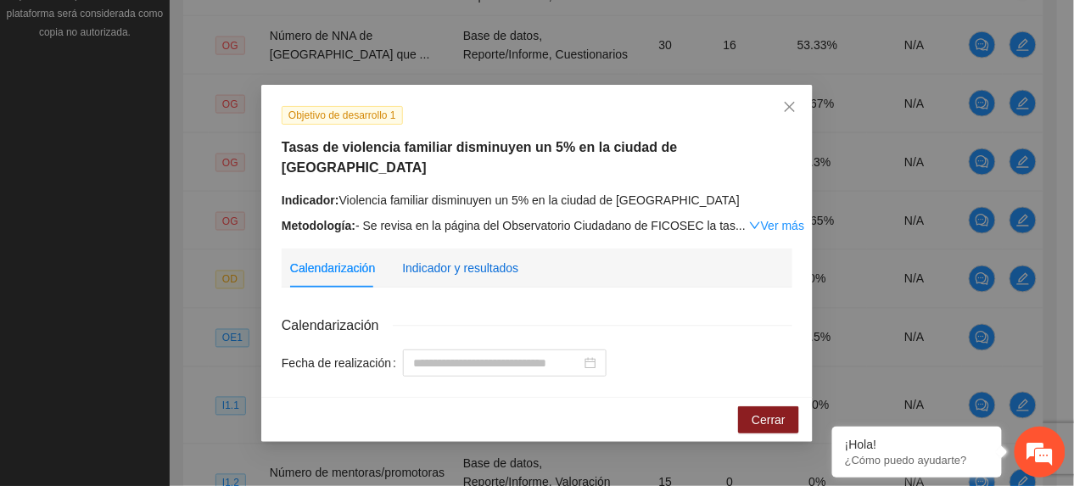
click at [405, 259] on div "Indicador y resultados" at bounding box center [460, 268] width 116 height 19
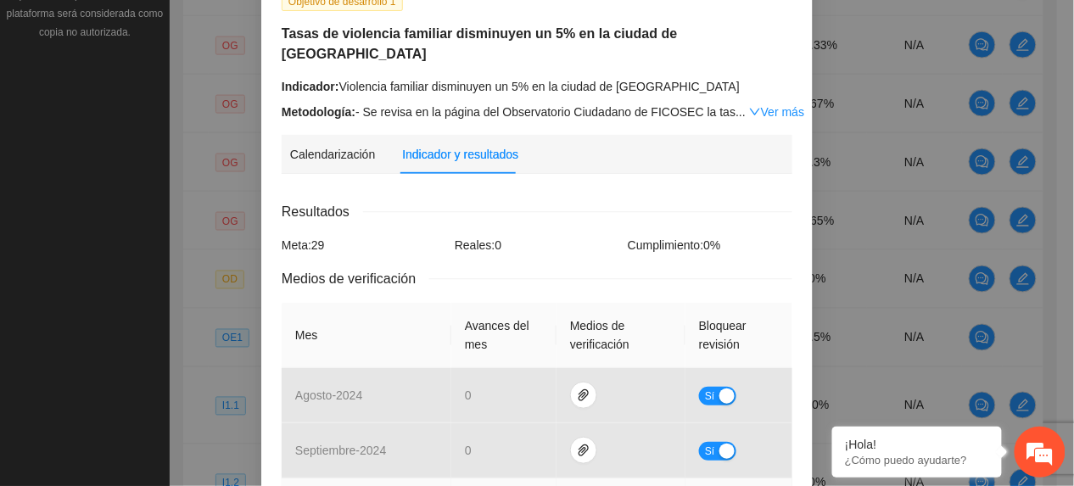
scroll to position [0, 0]
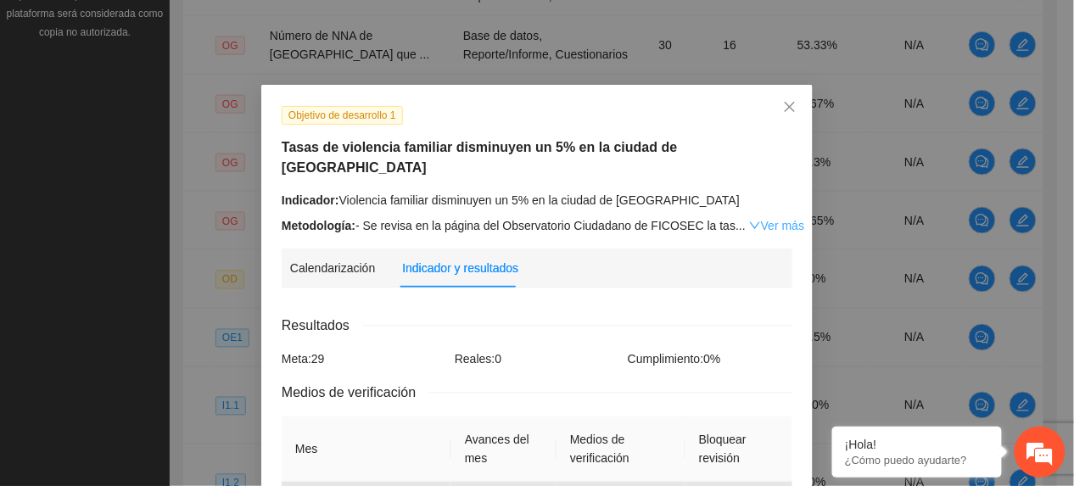
click at [749, 219] on link "Ver más" at bounding box center [776, 226] width 55 height 14
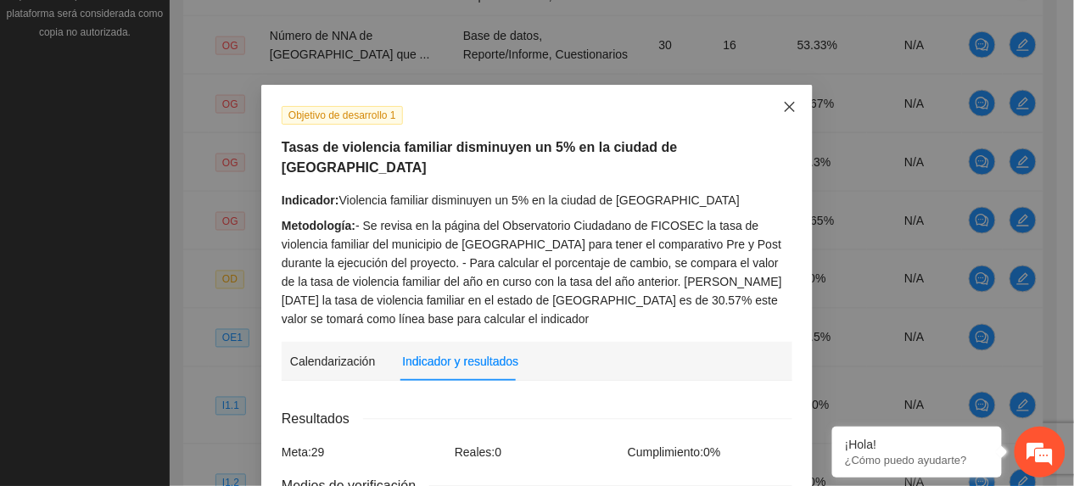
click at [783, 114] on icon "close" at bounding box center [790, 107] width 14 height 14
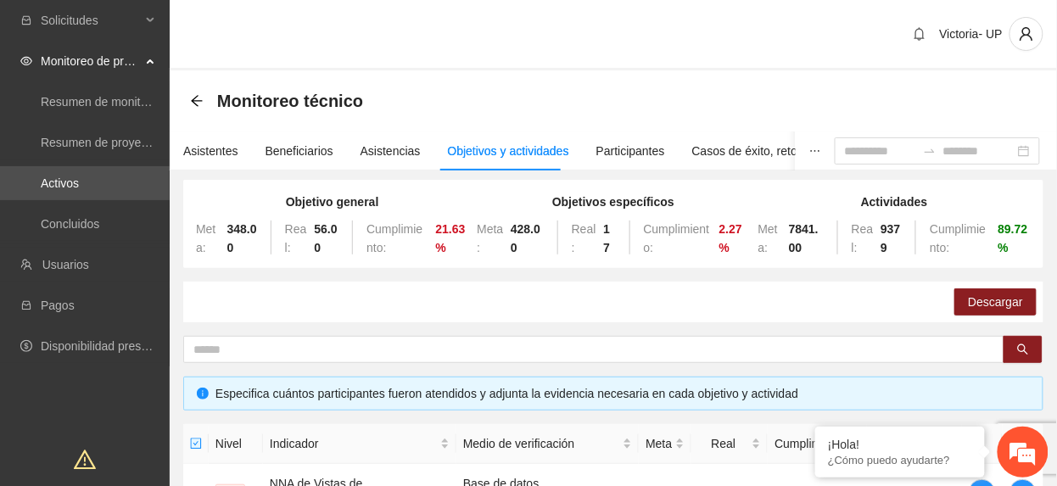
click at [204, 95] on div "Monitoreo técnico" at bounding box center [281, 100] width 183 height 27
click at [195, 103] on icon "arrow-left" at bounding box center [197, 101] width 14 height 14
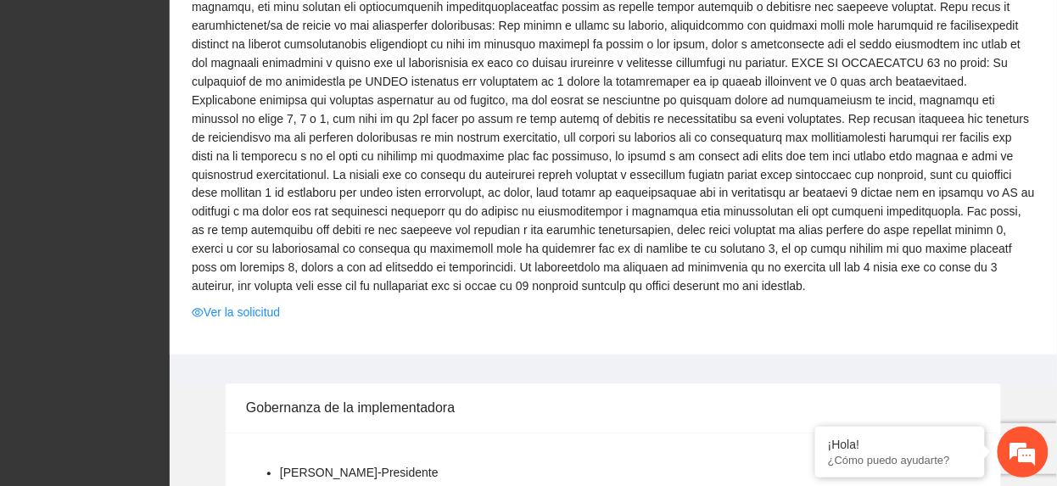
scroll to position [791, 0]
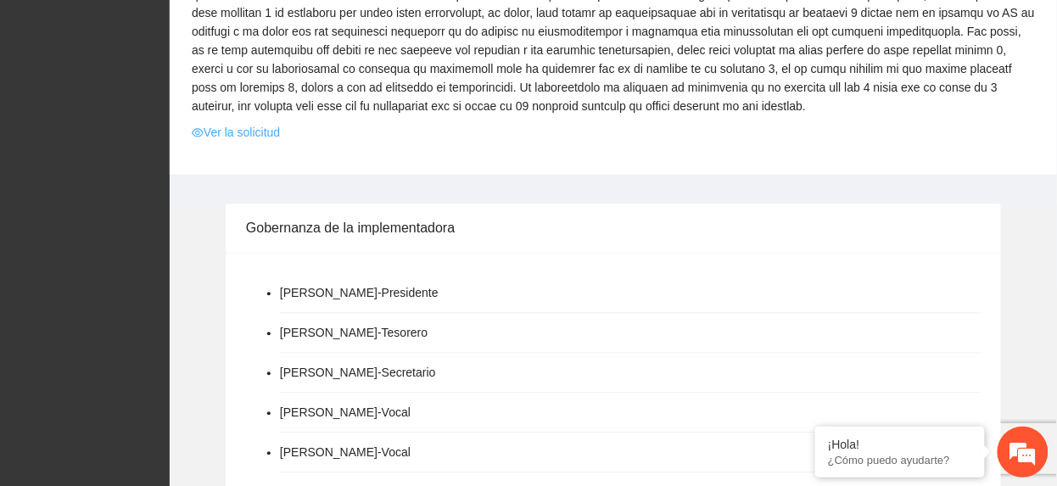
click at [224, 124] on link "Ver la solicitud" at bounding box center [236, 133] width 88 height 19
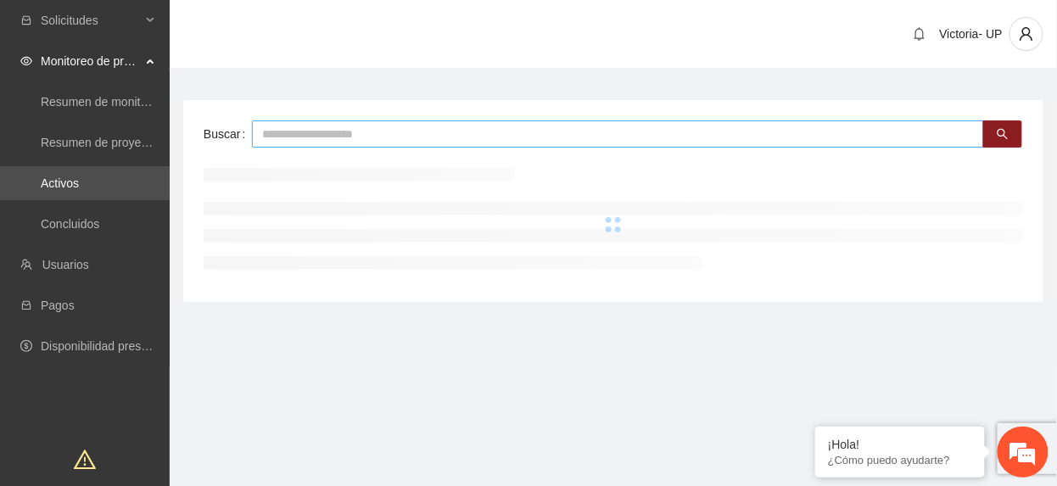
click at [378, 126] on input "text" at bounding box center [618, 133] width 732 height 27
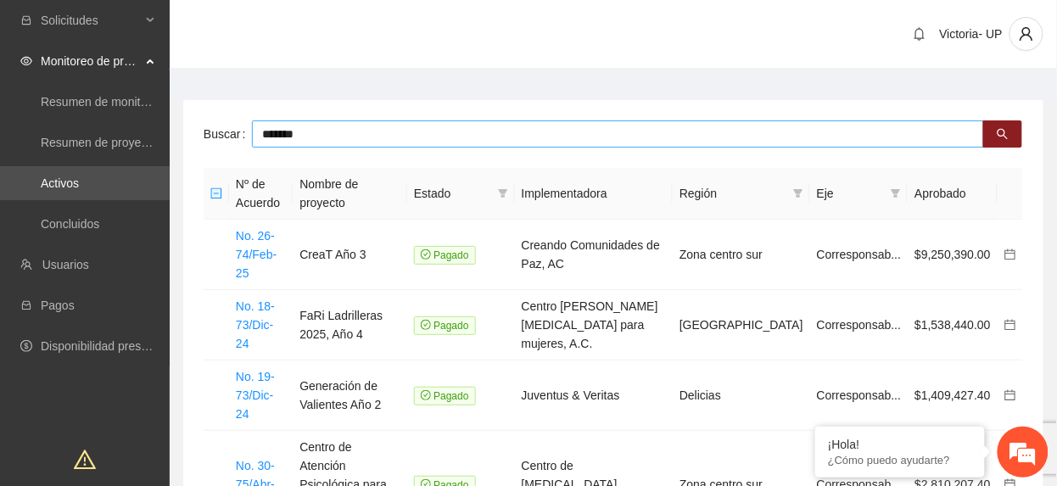
type input "*******"
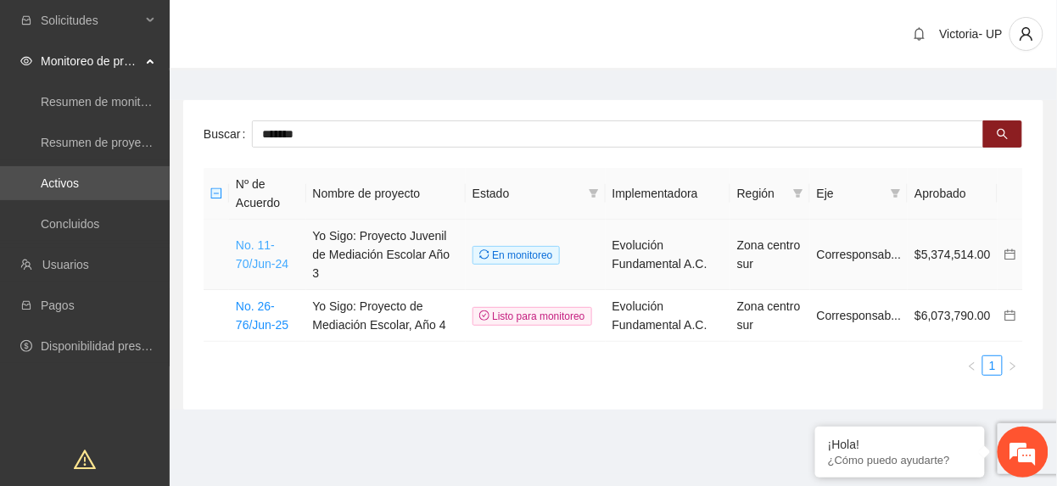
click at [279, 261] on td "No. 11-70/Jun-24" at bounding box center [267, 255] width 77 height 70
drag, startPoint x: 279, startPoint y: 255, endPoint x: 265, endPoint y: 222, distance: 36.1
click at [278, 254] on link "No. 11-70/Jun-24" at bounding box center [262, 254] width 53 height 32
